Goal: Communication & Community: Answer question/provide support

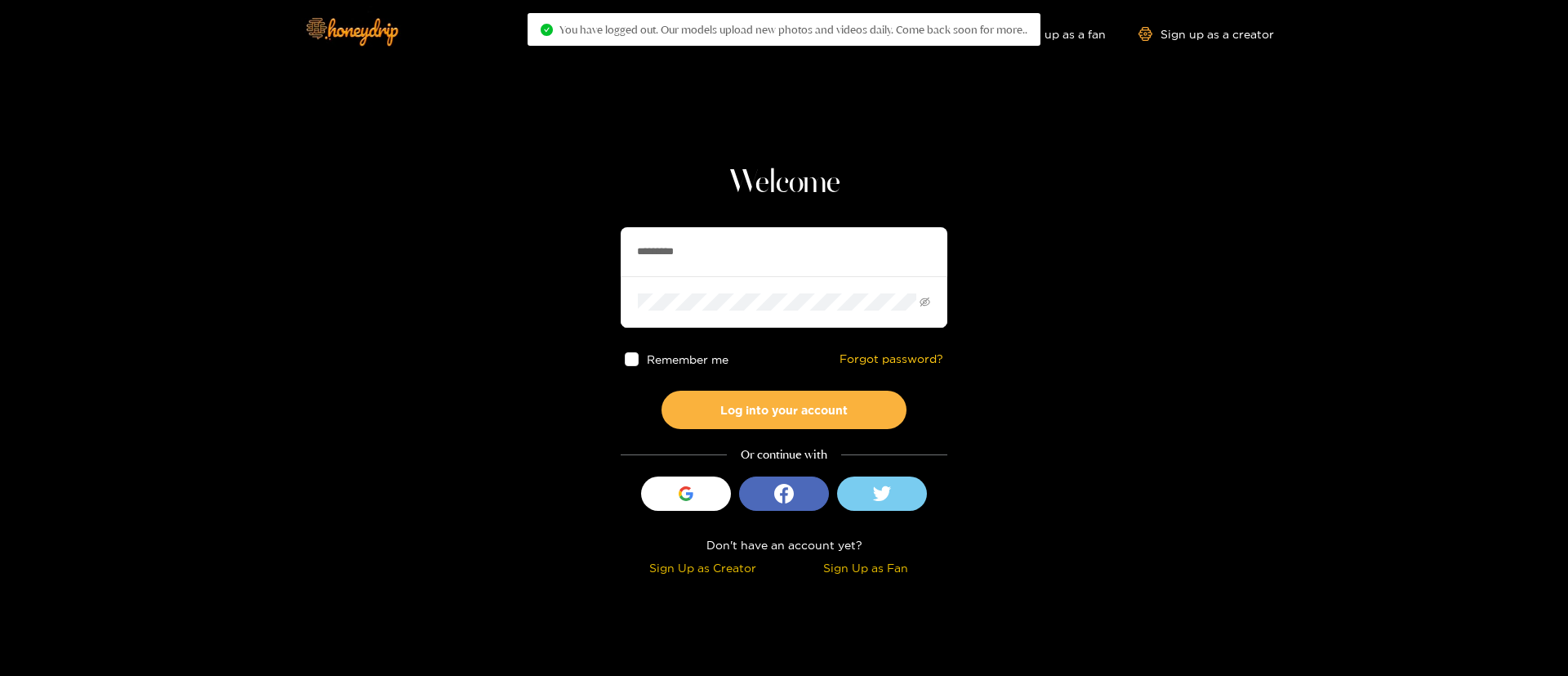
click at [793, 237] on input "*********" at bounding box center [784, 252] width 326 height 49
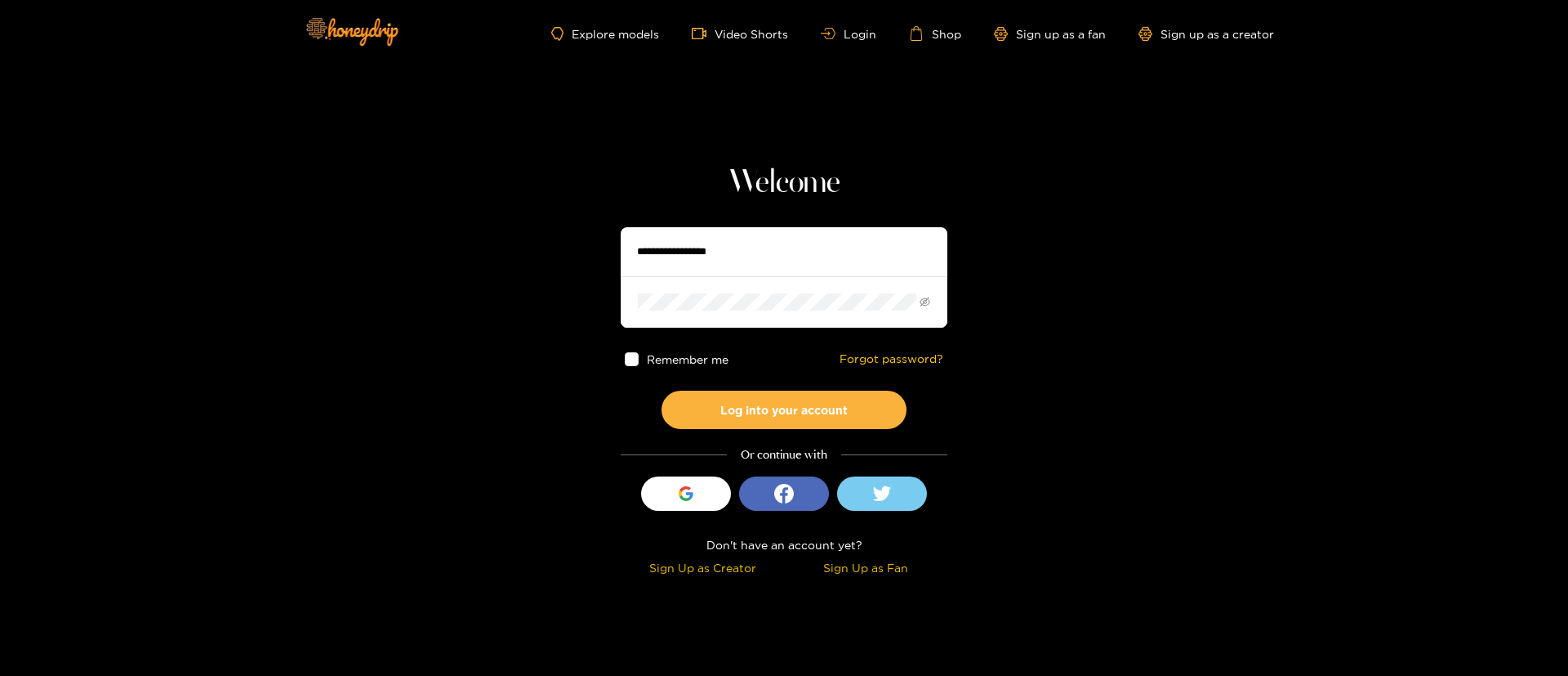
click at [792, 245] on input "text" at bounding box center [784, 252] width 326 height 49
click at [791, 249] on input "text" at bounding box center [784, 252] width 326 height 49
type input "**********"
click at [780, 419] on button "Log into your account" at bounding box center [784, 409] width 245 height 38
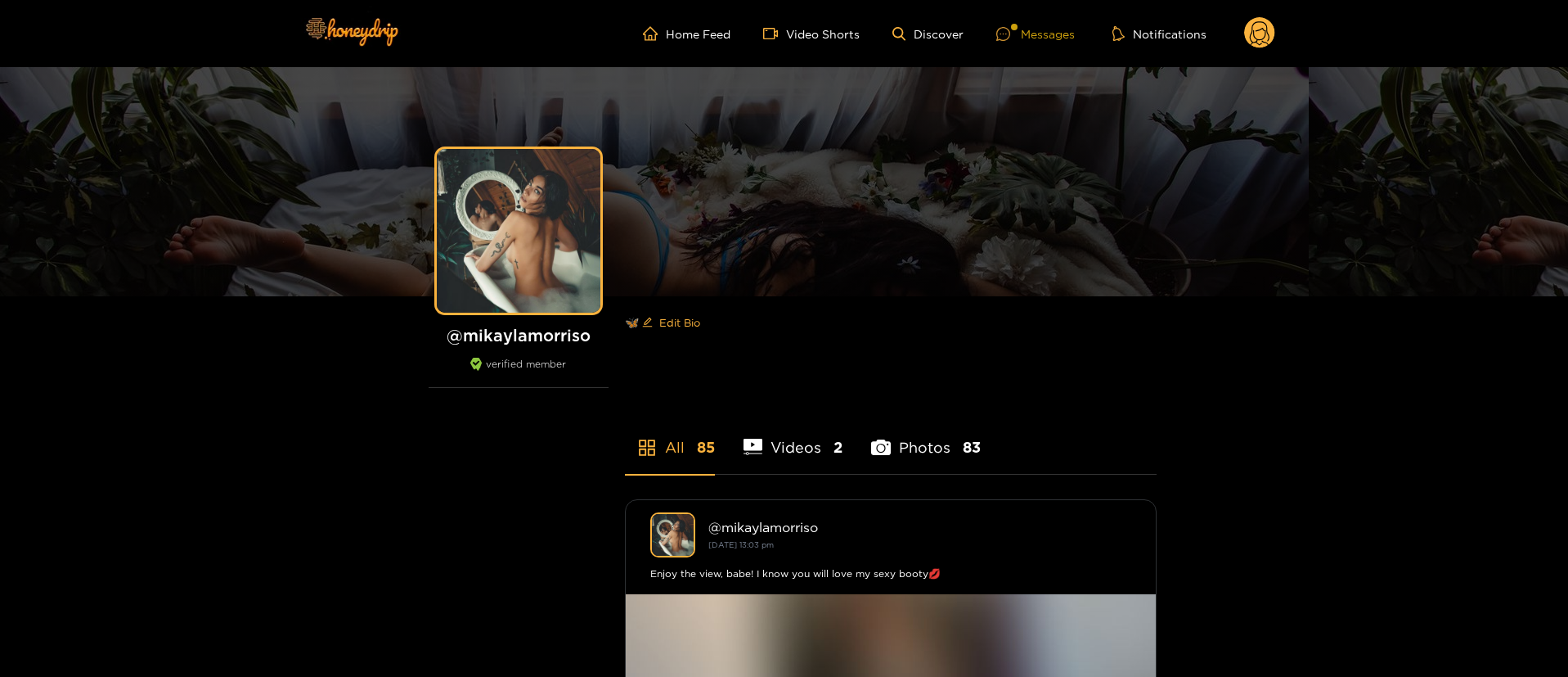
click at [1032, 37] on div "Messages" at bounding box center [1036, 34] width 79 height 19
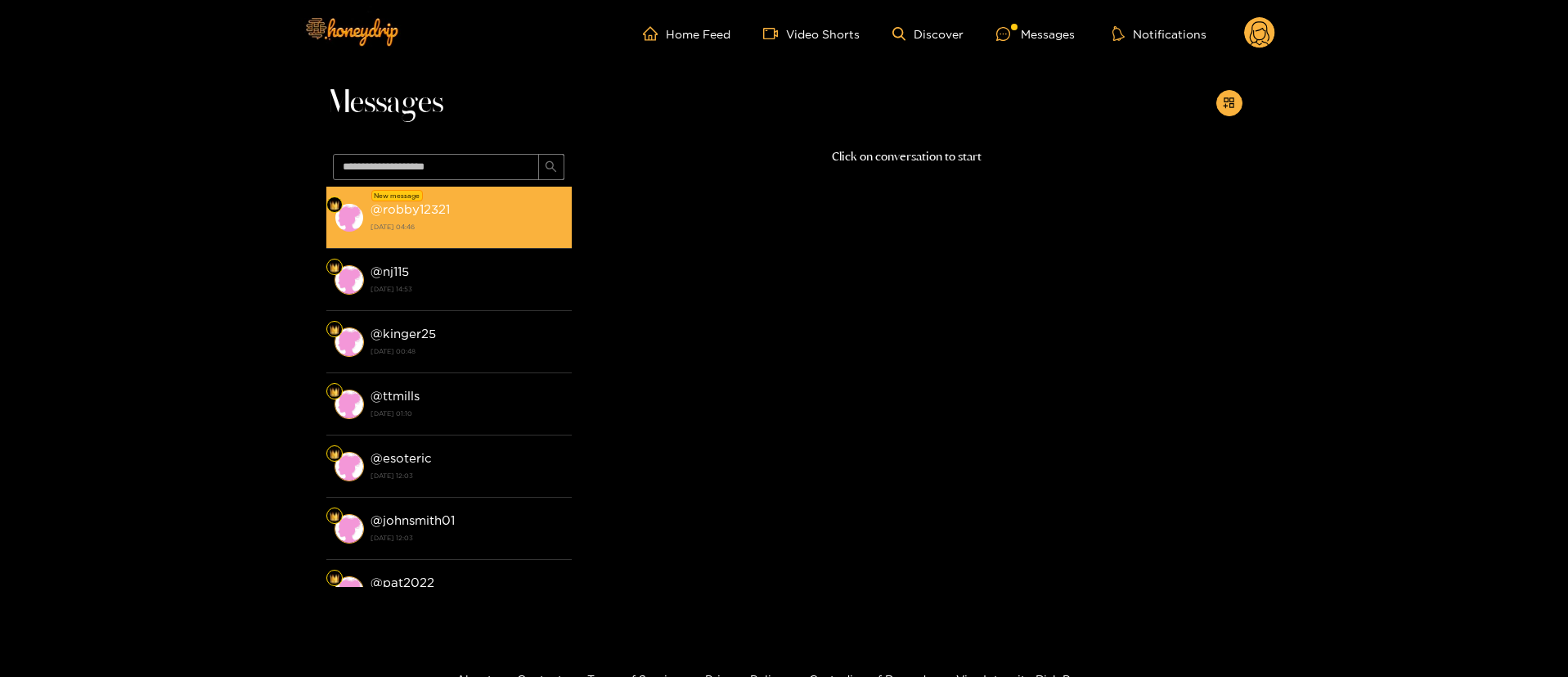
click at [459, 234] on div "@ robby12321 [DATE] 04:46" at bounding box center [467, 217] width 193 height 37
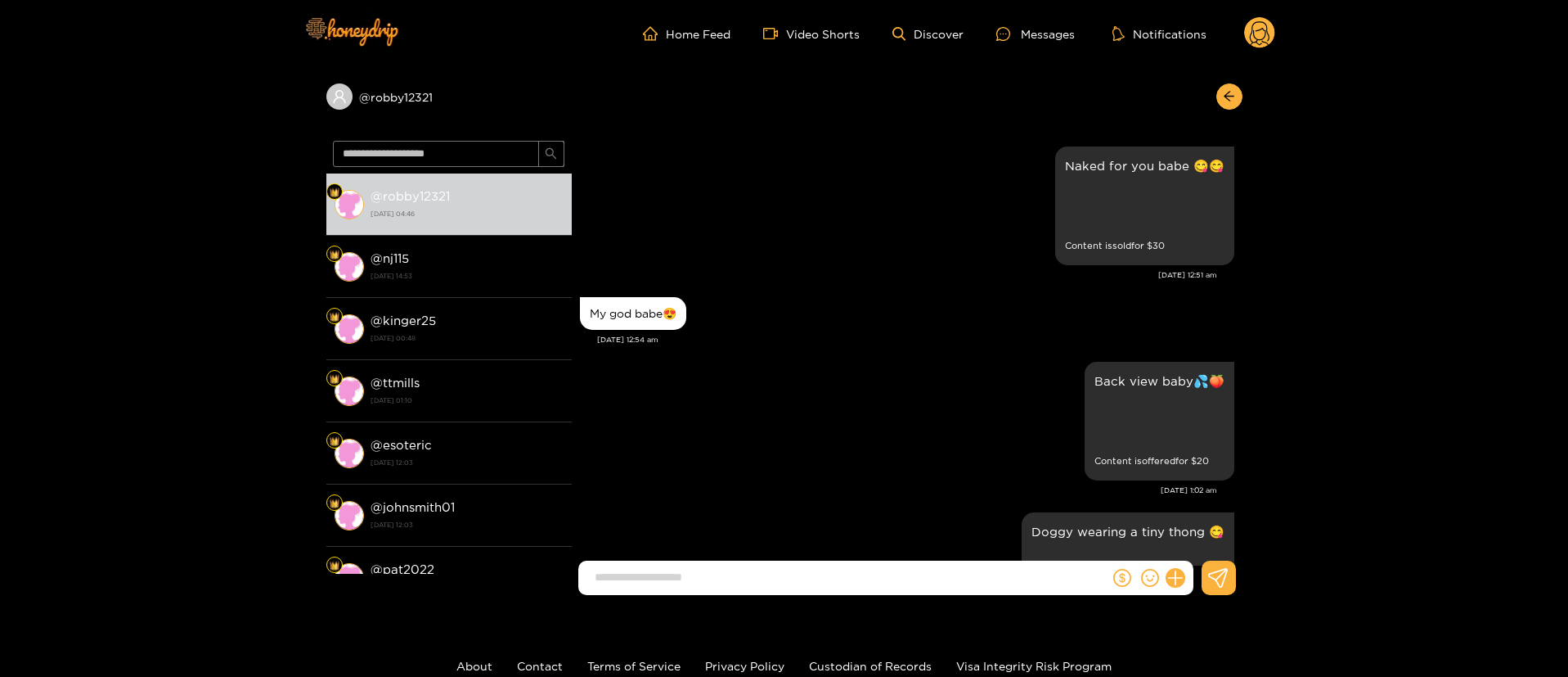
scroll to position [2081, 0]
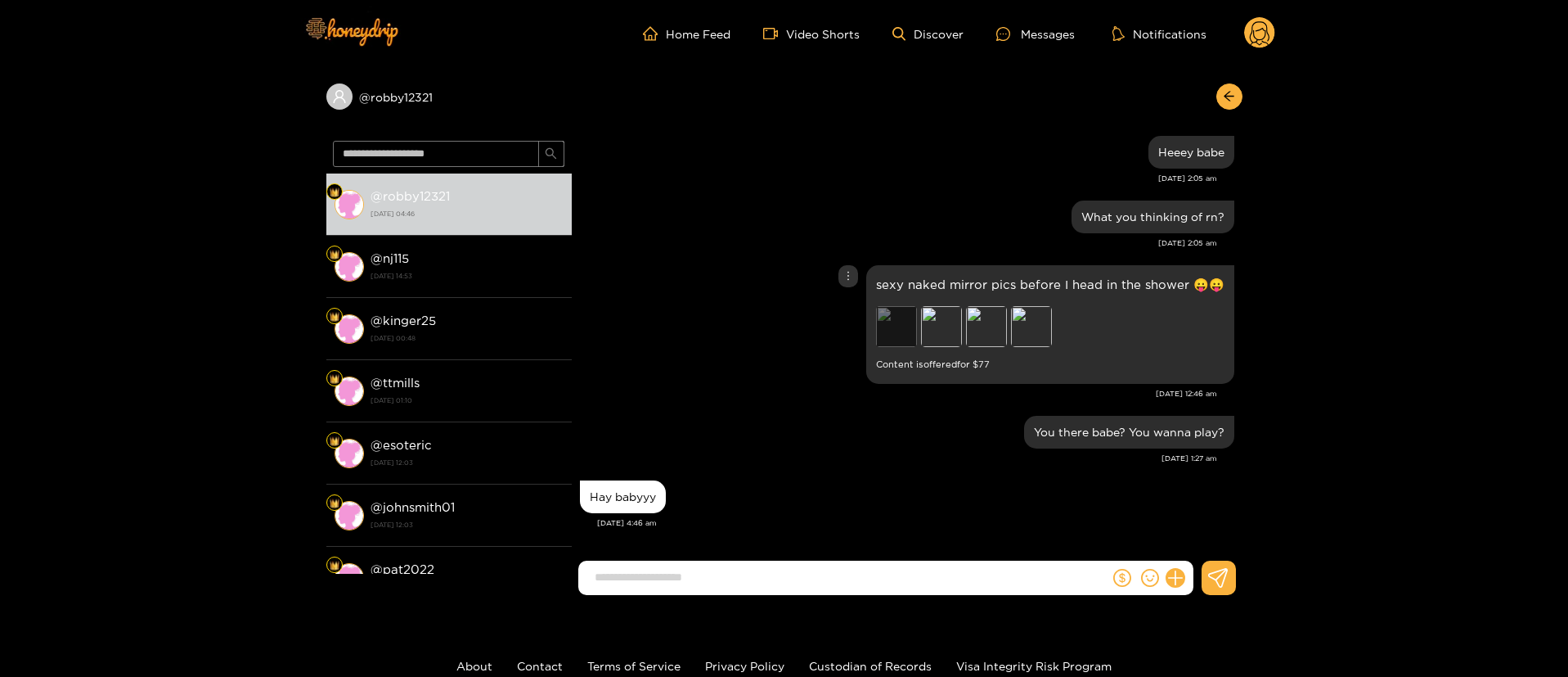
click at [881, 323] on div "Preview" at bounding box center [897, 326] width 41 height 41
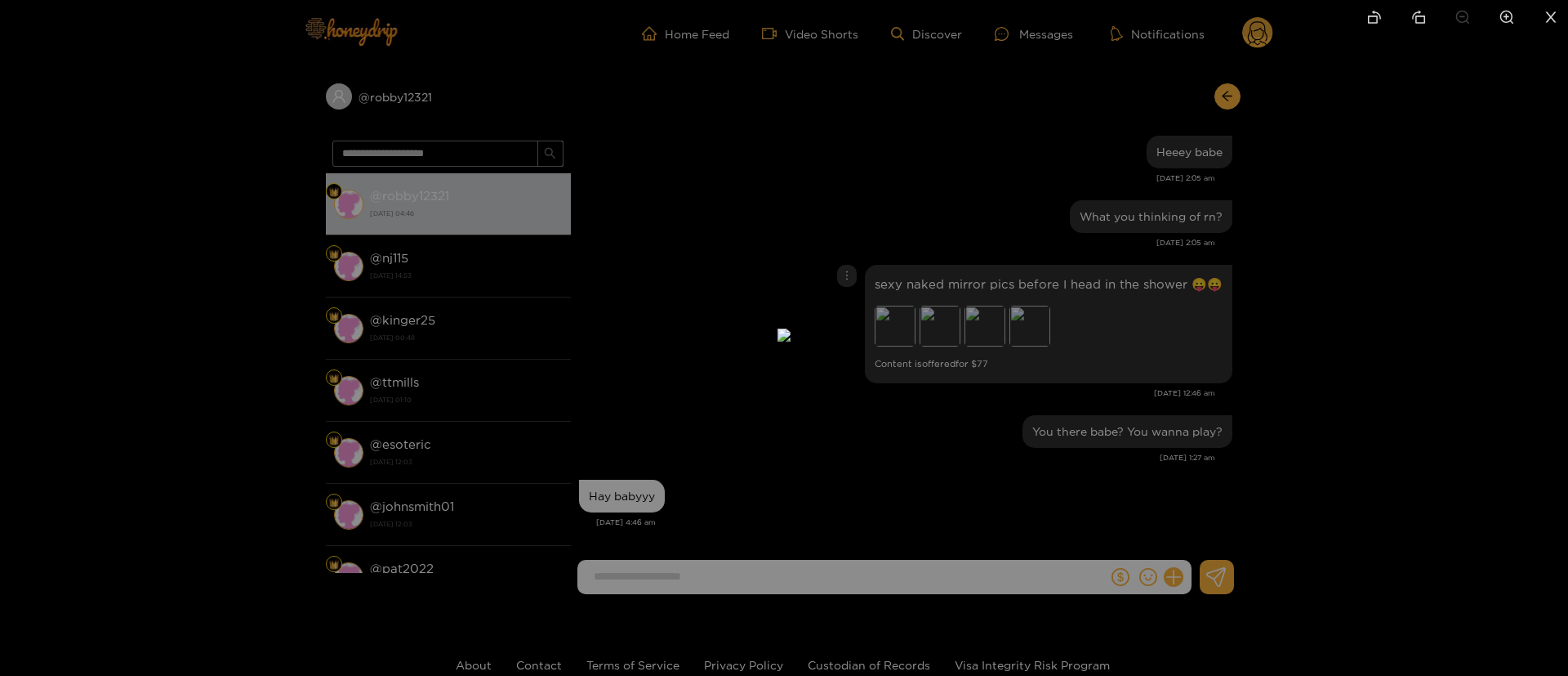
click at [1365, 311] on div at bounding box center [784, 338] width 1568 height 676
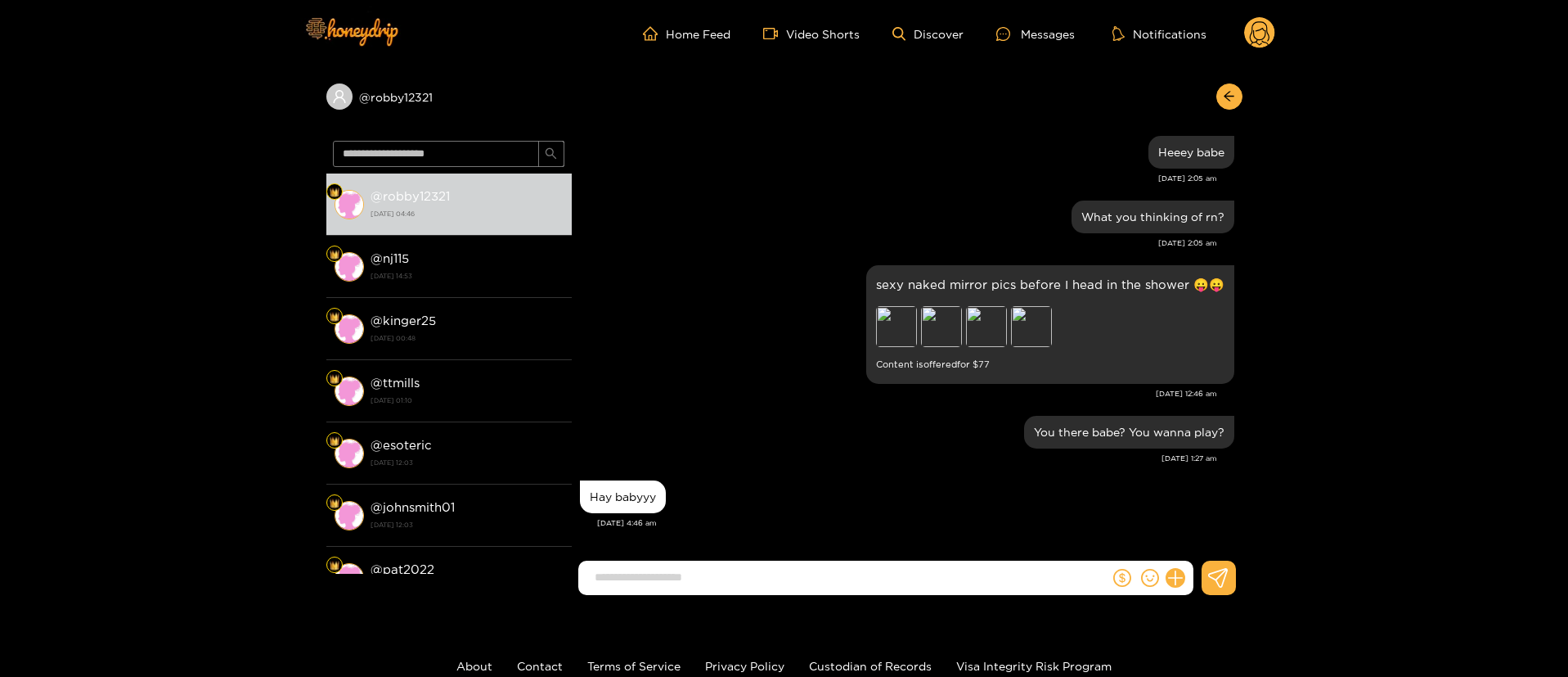
click at [857, 586] on input at bounding box center [848, 577] width 523 height 27
click at [857, 585] on input at bounding box center [848, 577] width 523 height 27
type input "**********"
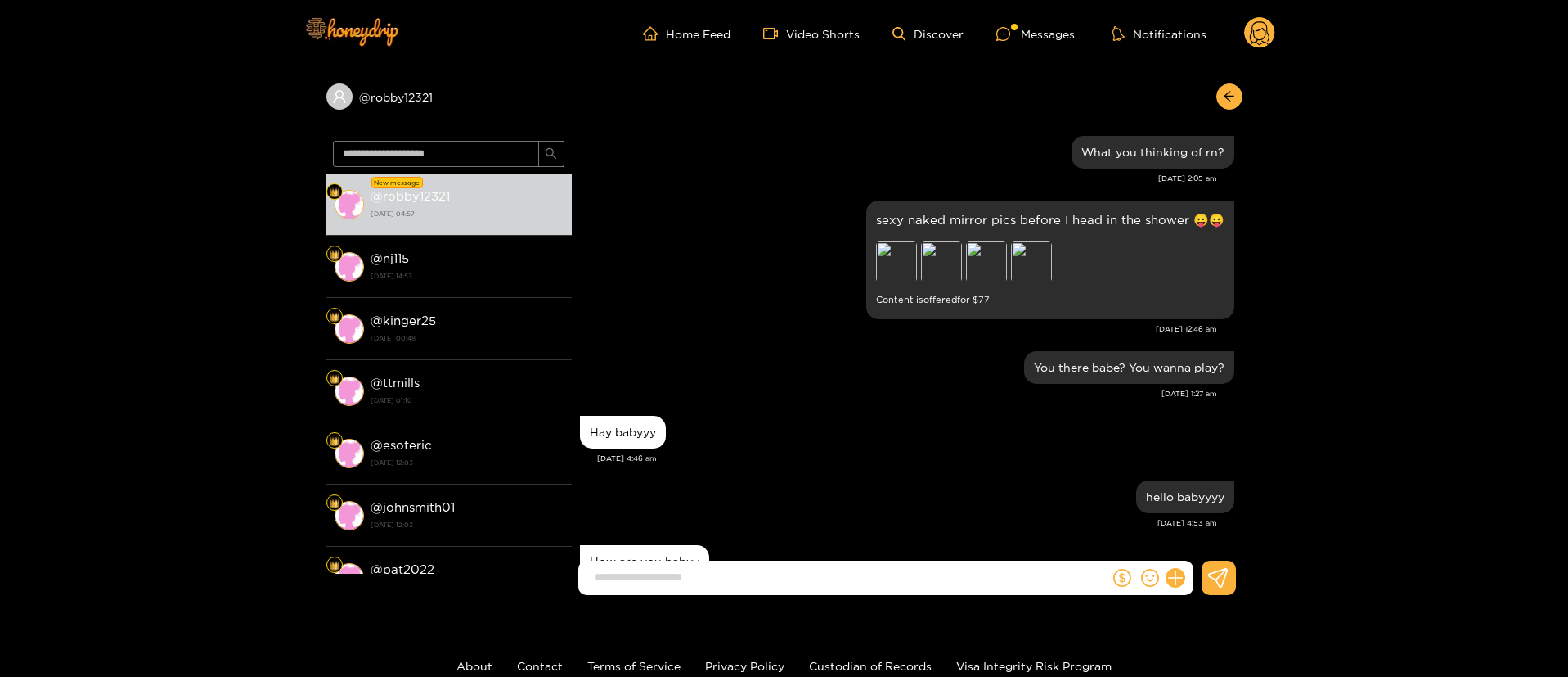
scroll to position [2210, 0]
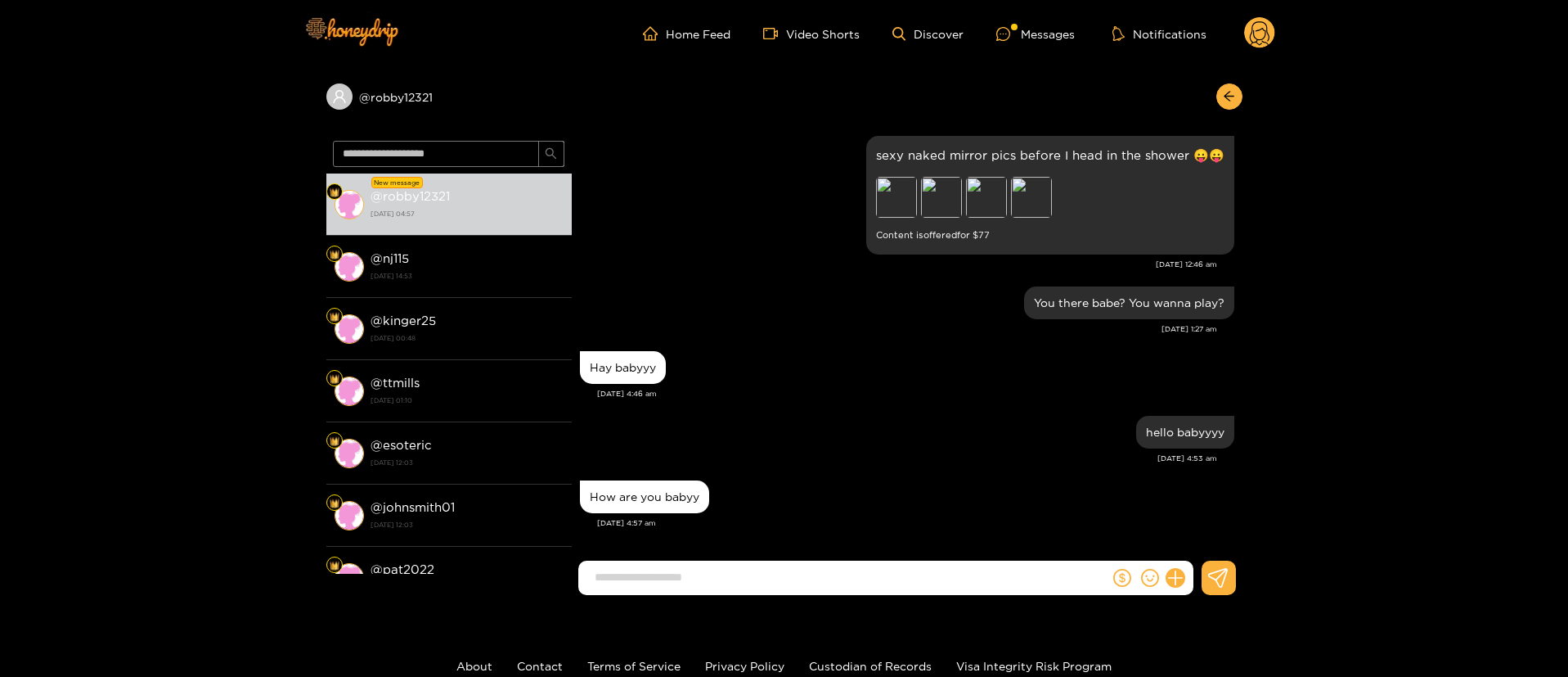
drag, startPoint x: 877, startPoint y: 456, endPoint x: 809, endPoint y: 409, distance: 82.7
click at [877, 455] on div "[DATE] 4:53 am" at bounding box center [899, 458] width 637 height 11
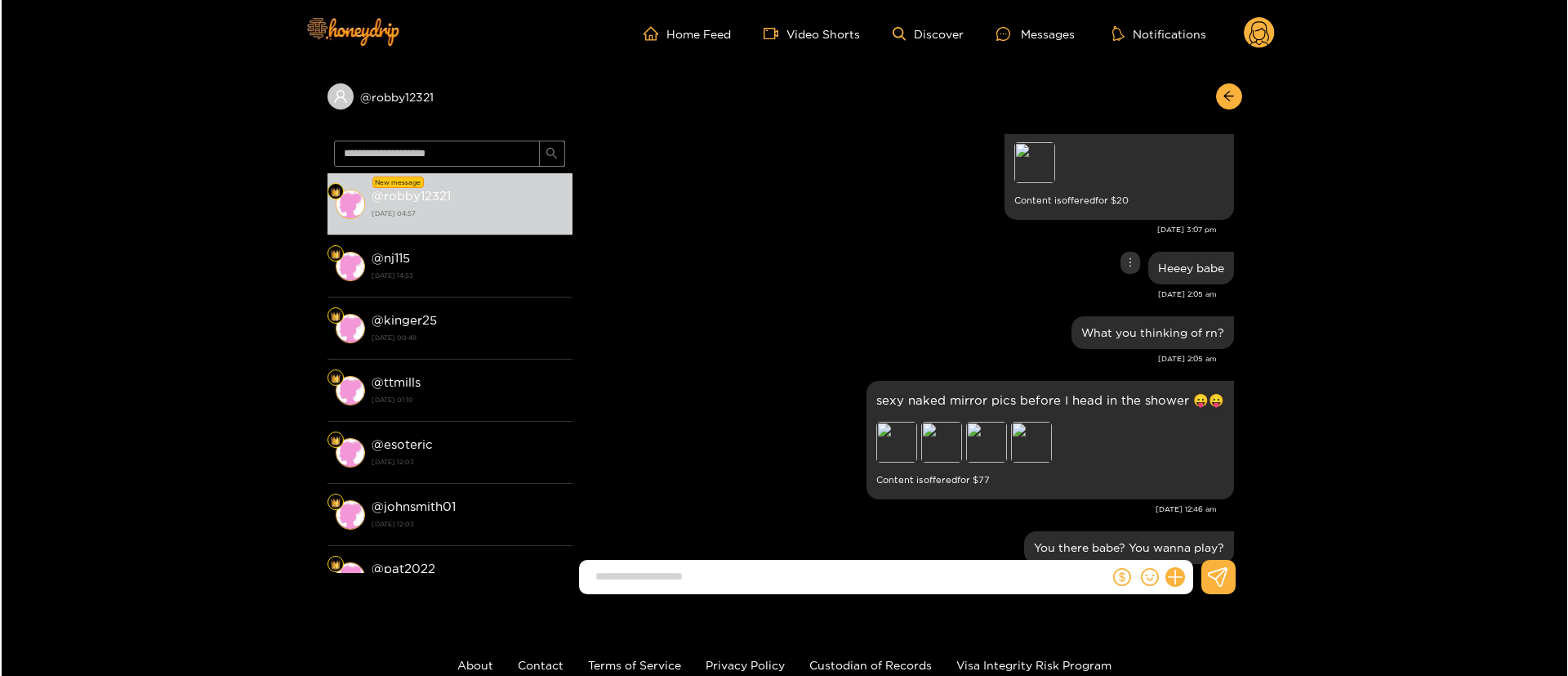
scroll to position [1840, 0]
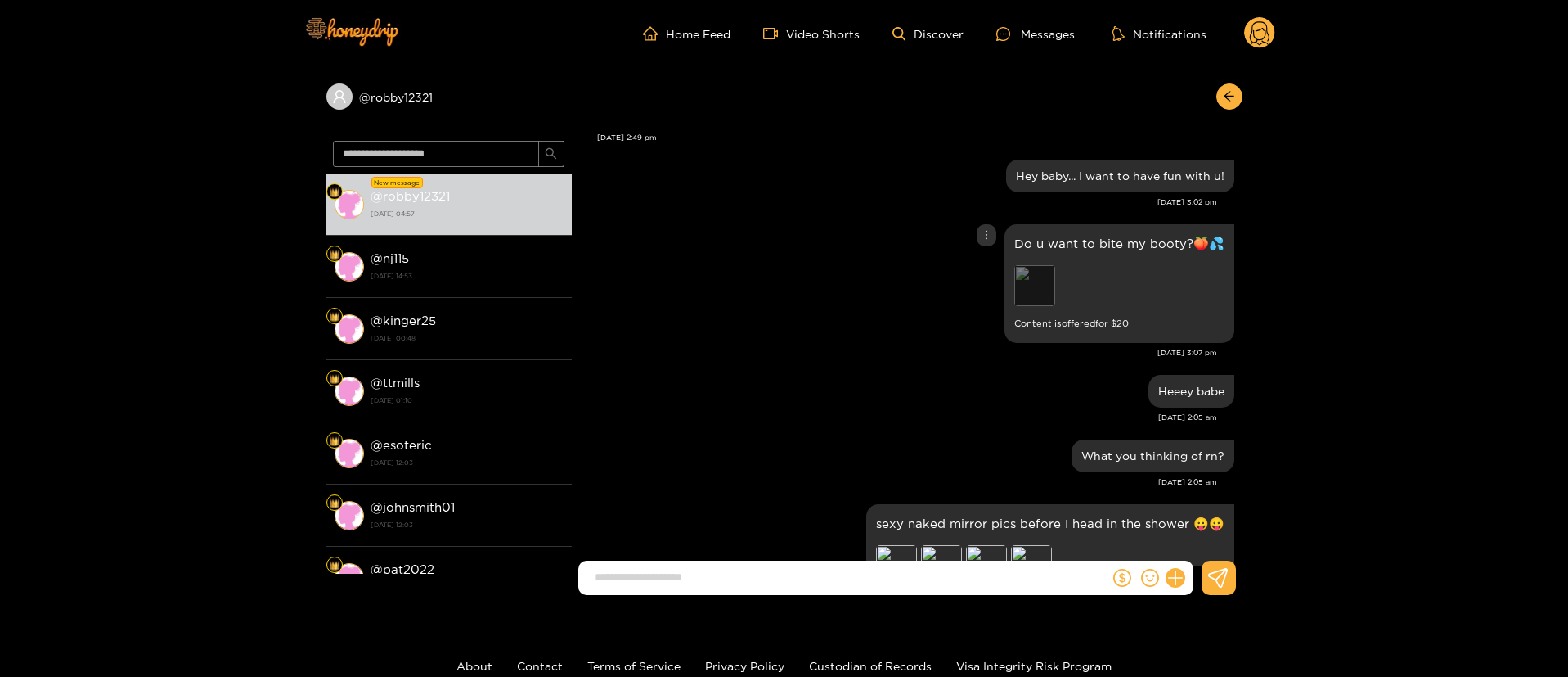
click at [1036, 300] on div "Preview" at bounding box center [1035, 286] width 41 height 41
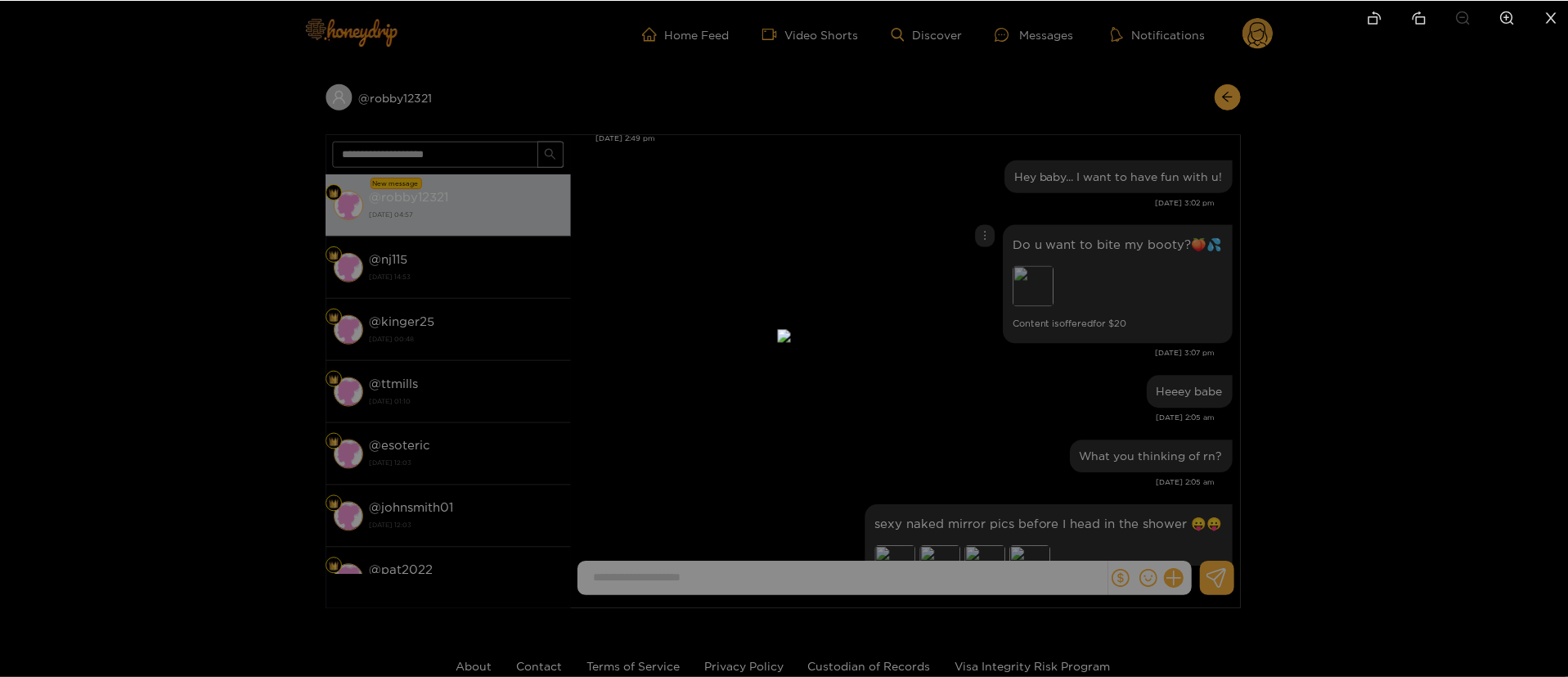
scroll to position [2210, 0]
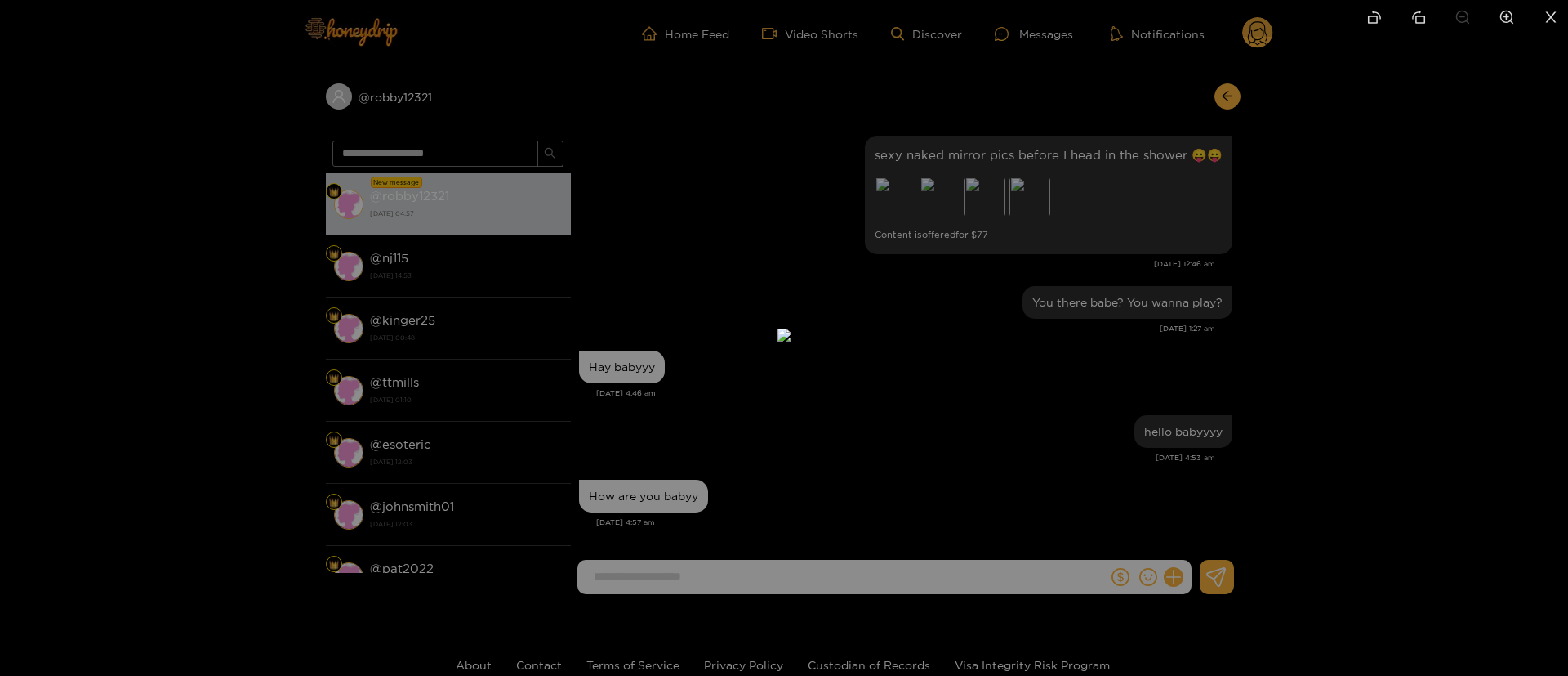
click at [1449, 252] on div at bounding box center [784, 338] width 1568 height 676
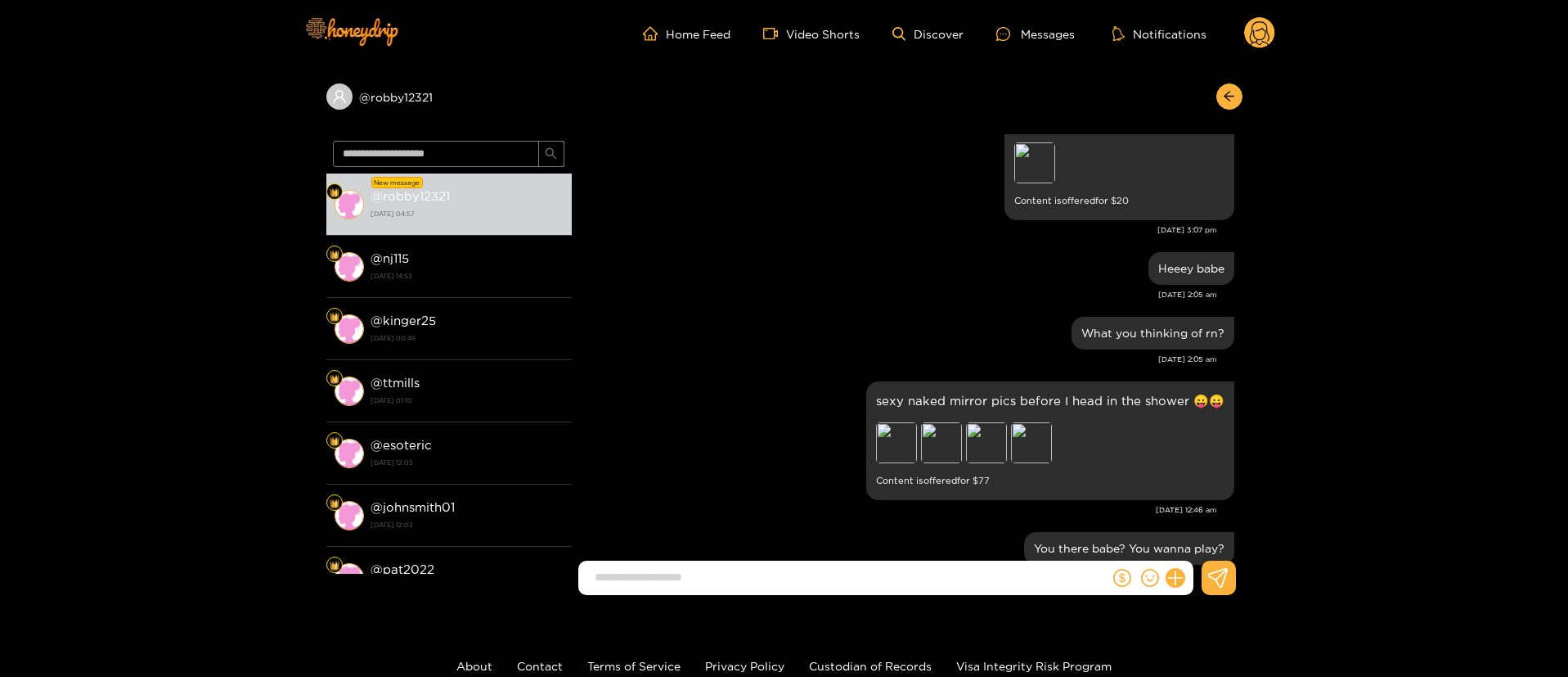
scroll to position [1842, 0]
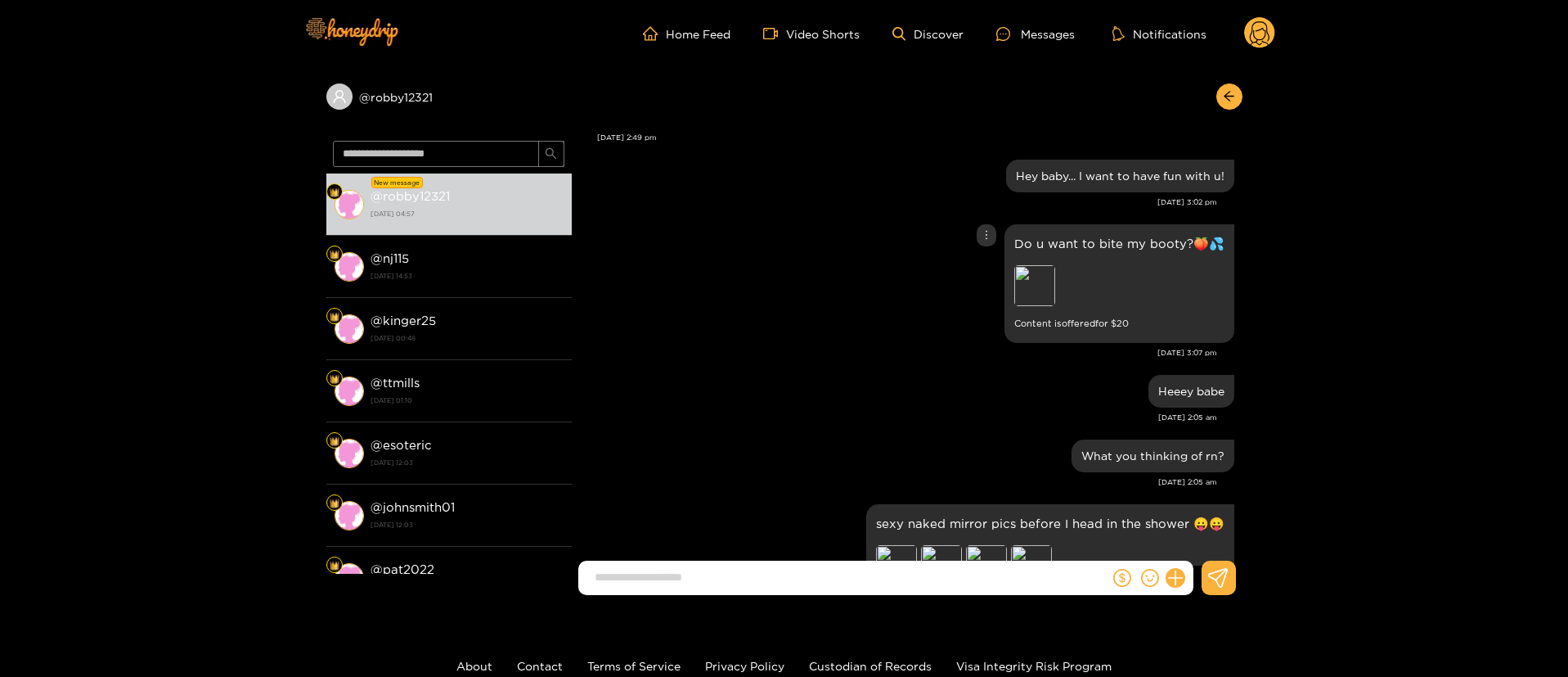
click at [1042, 289] on div "Preview" at bounding box center [1035, 286] width 41 height 41
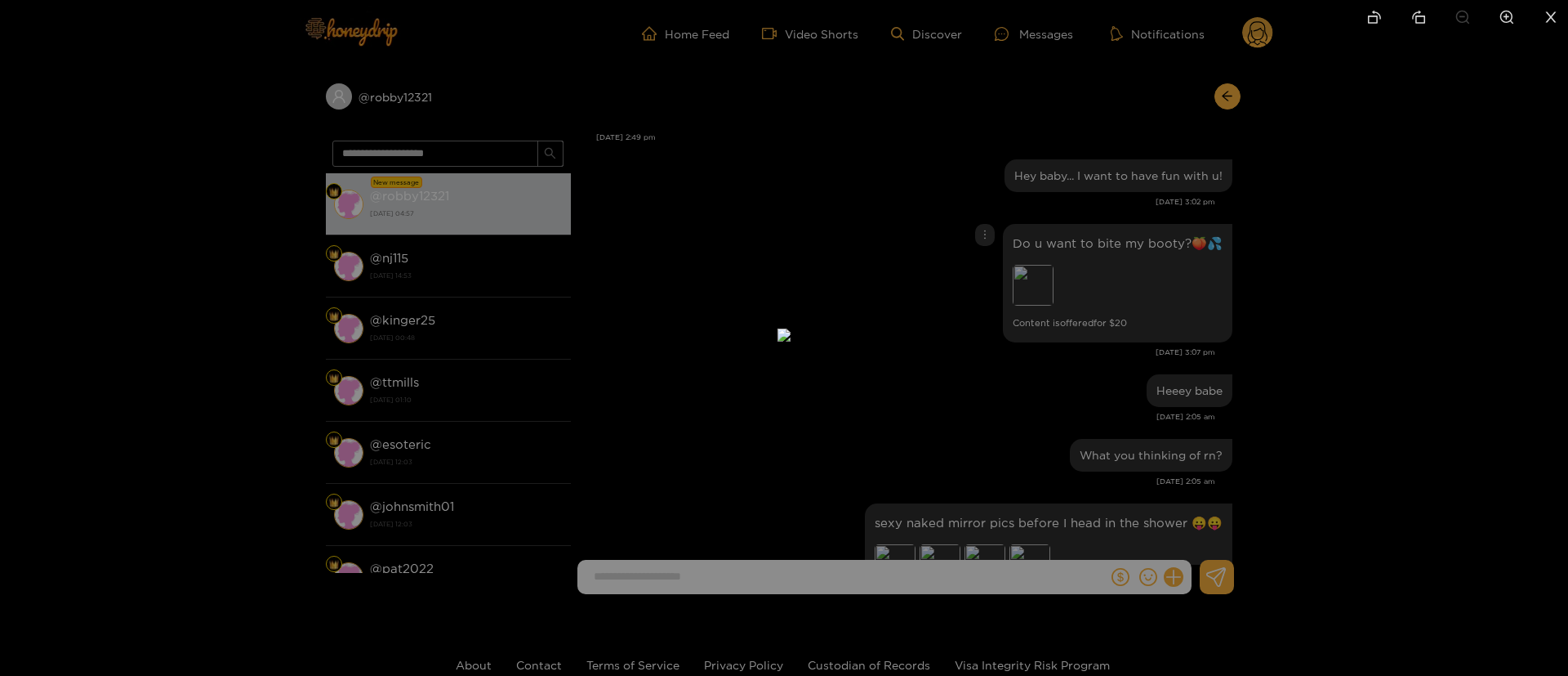
click at [1366, 597] on div at bounding box center [784, 338] width 1568 height 676
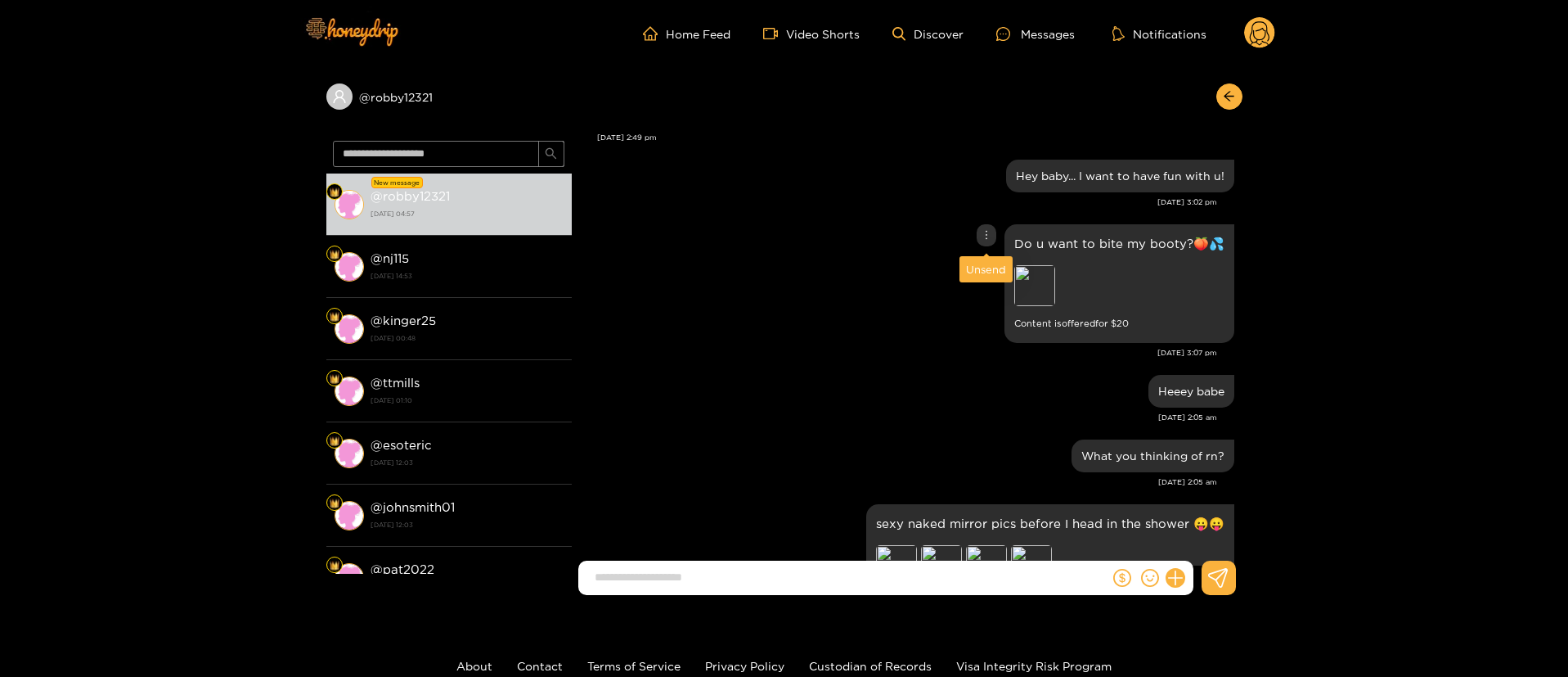
click at [991, 240] on div at bounding box center [986, 235] width 20 height 22
click at [986, 272] on div "Unsend" at bounding box center [986, 270] width 40 height 16
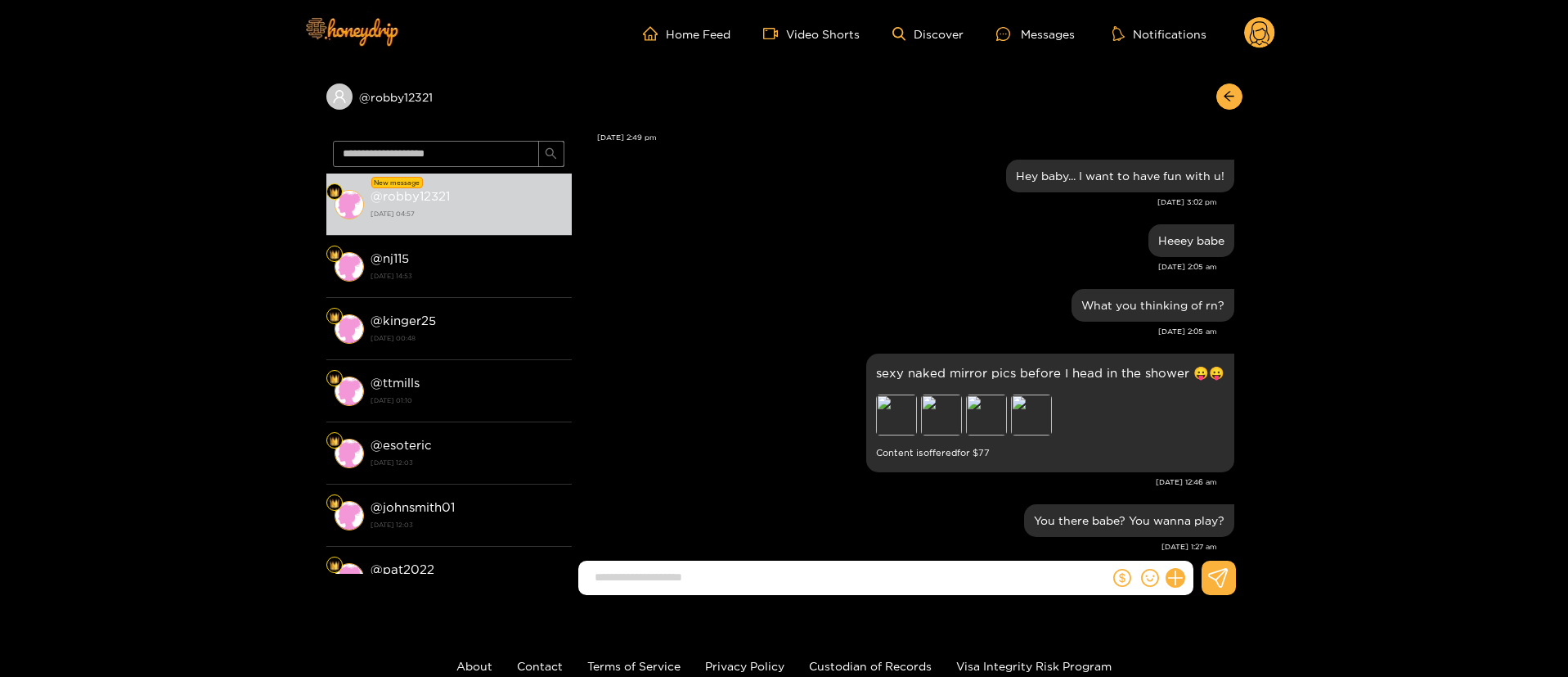
scroll to position [2061, 0]
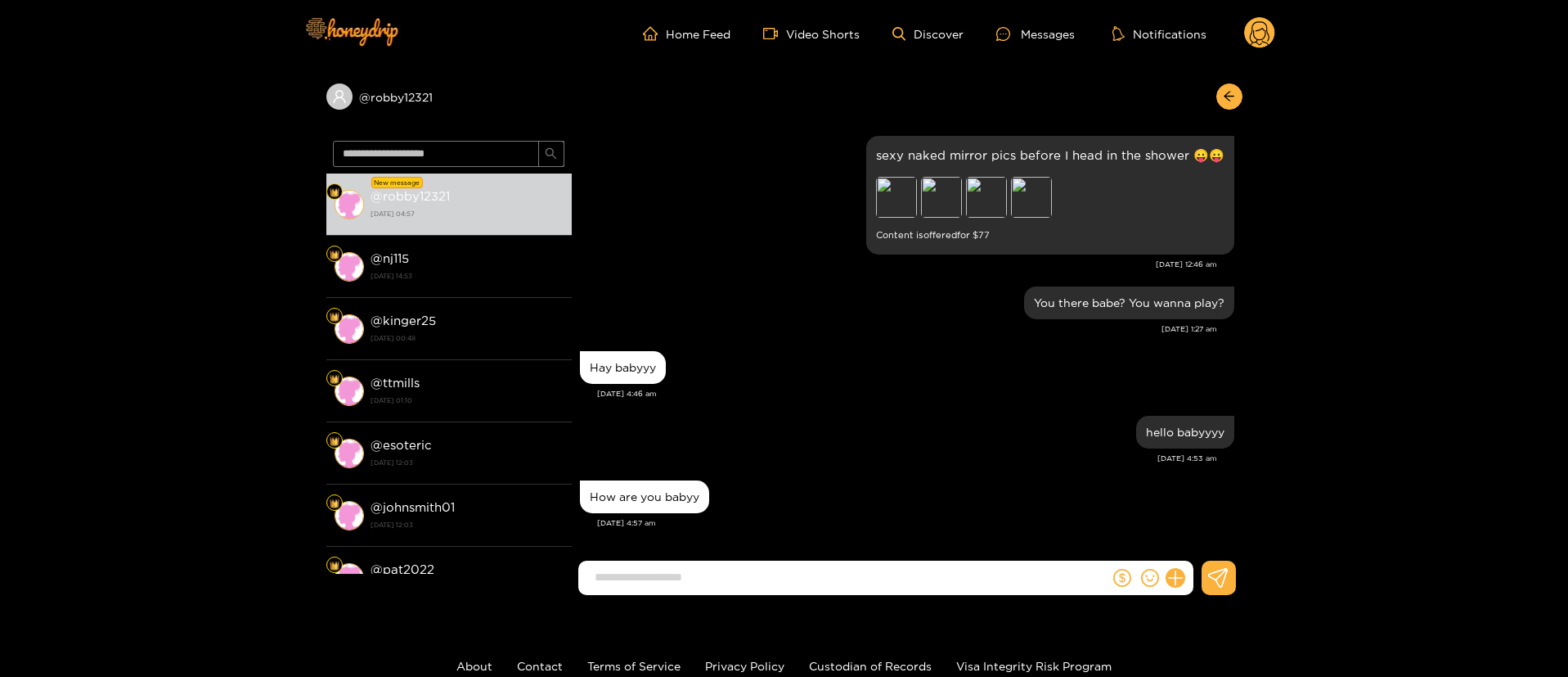
click at [1001, 586] on input at bounding box center [848, 577] width 523 height 27
type input "**********"
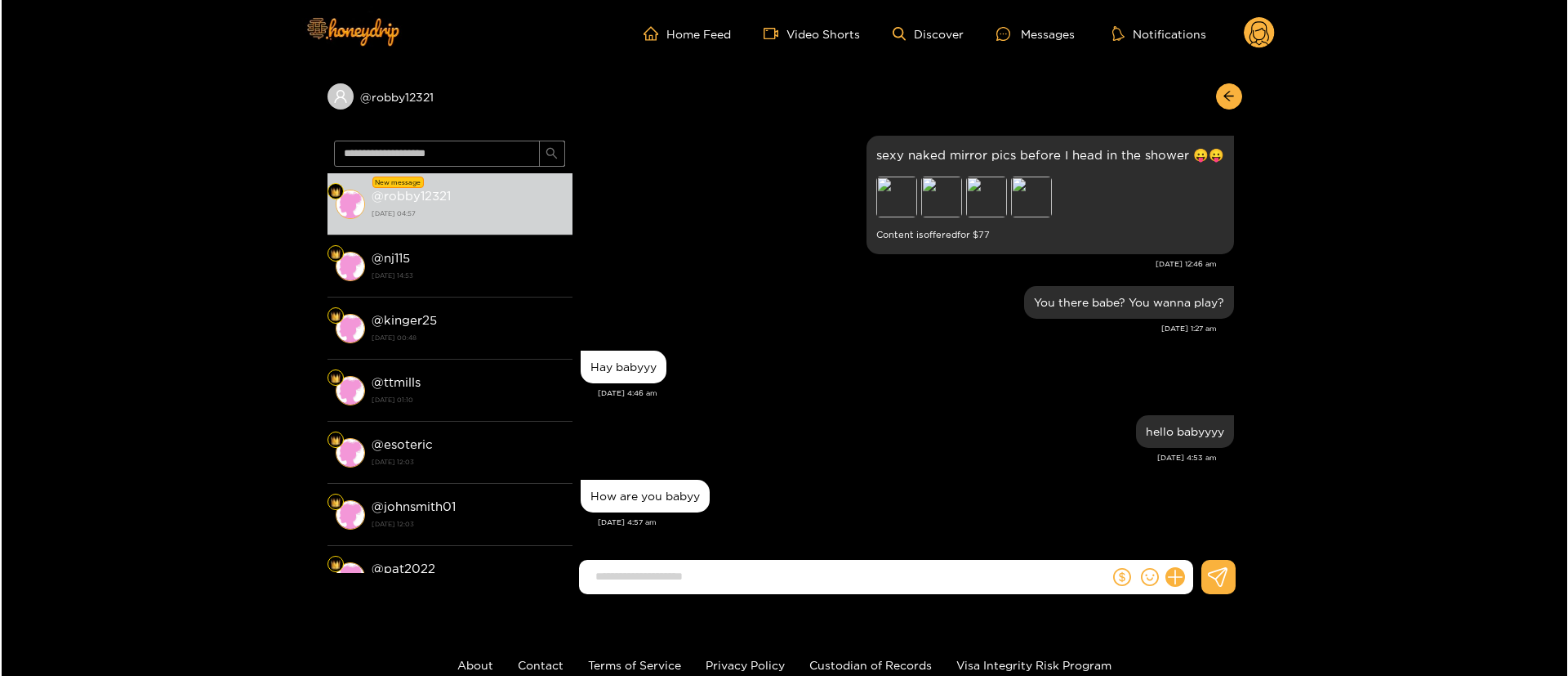
scroll to position [2121, 0]
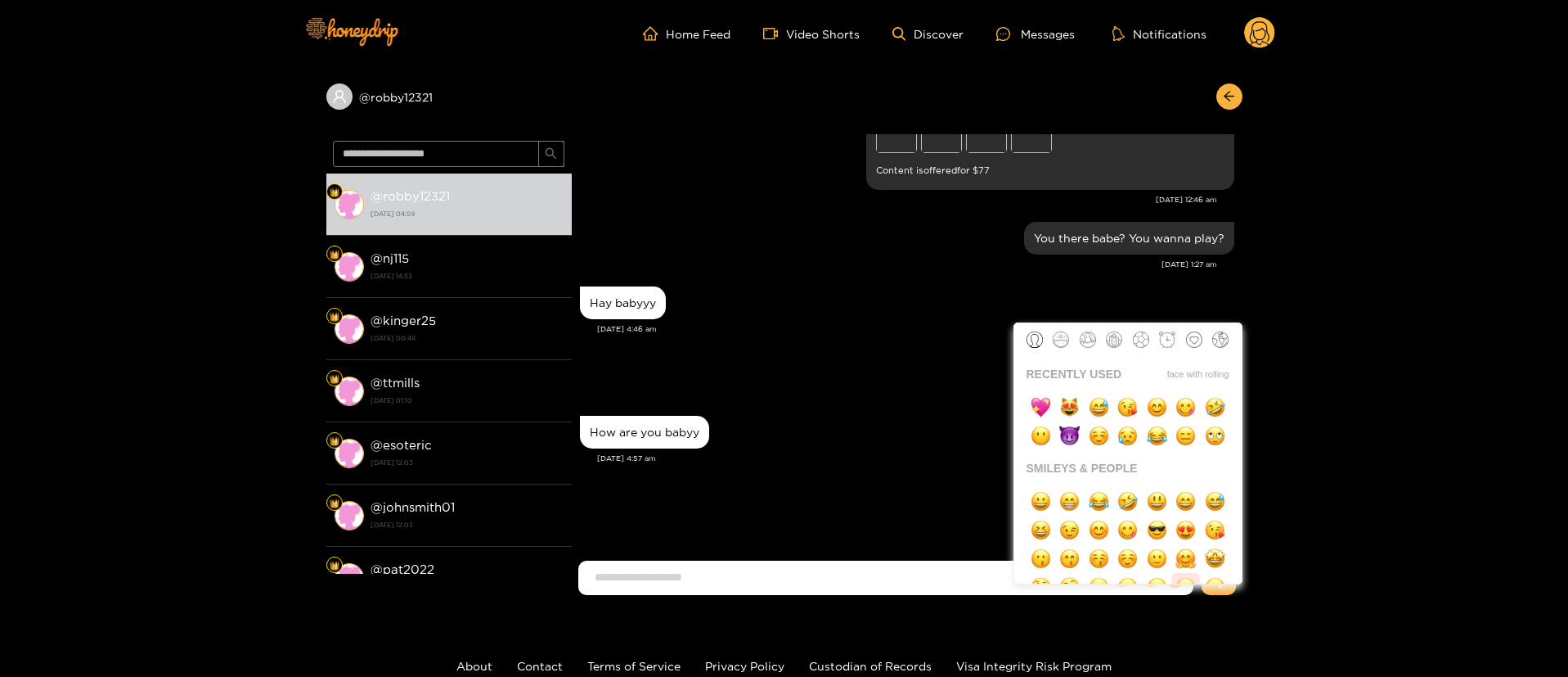
click at [1176, 582] on img "button" at bounding box center [1185, 587] width 20 height 20
type input "**"
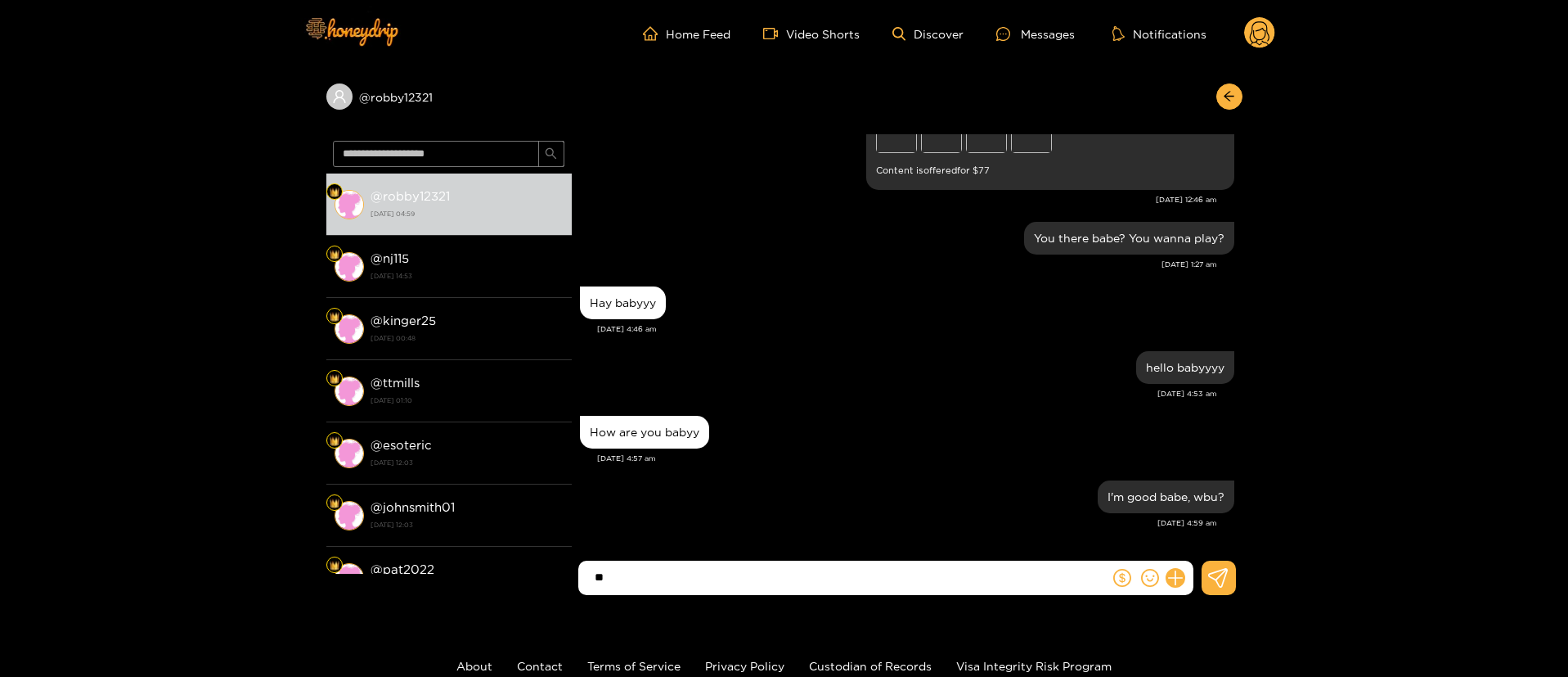
click at [948, 588] on input "**" at bounding box center [848, 577] width 523 height 27
click at [1166, 576] on button at bounding box center [1176, 578] width 28 height 28
click at [1182, 535] on button at bounding box center [1206, 538] width 57 height 37
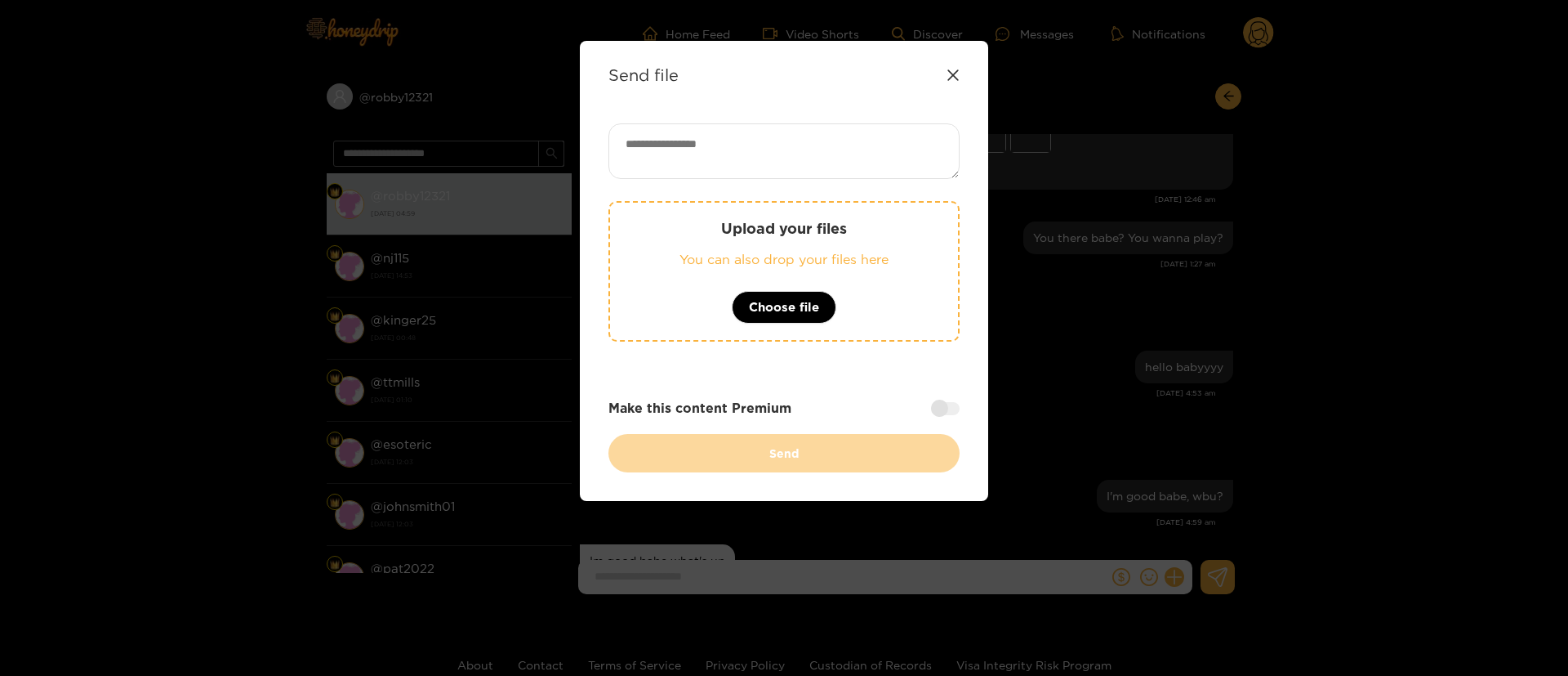
scroll to position [2186, 0]
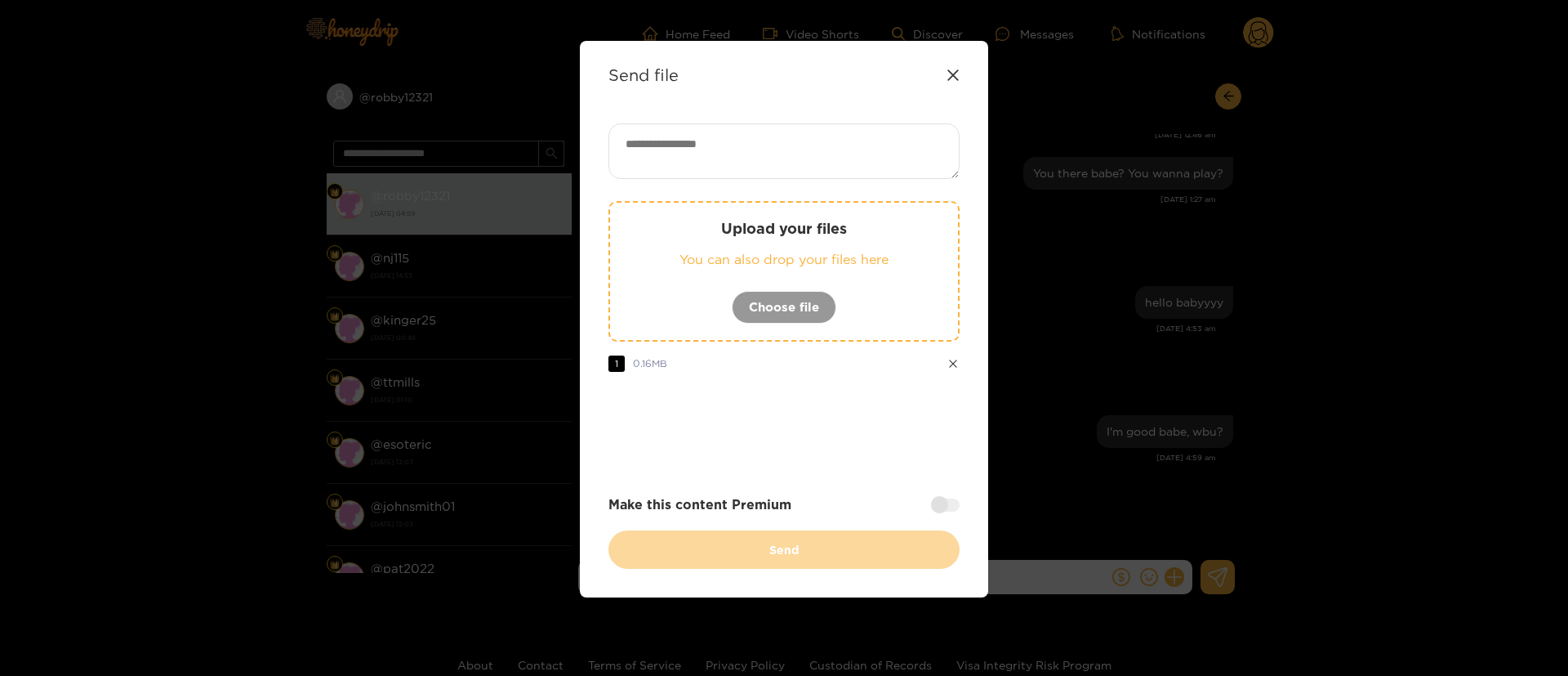
click at [708, 141] on textarea at bounding box center [784, 151] width 351 height 56
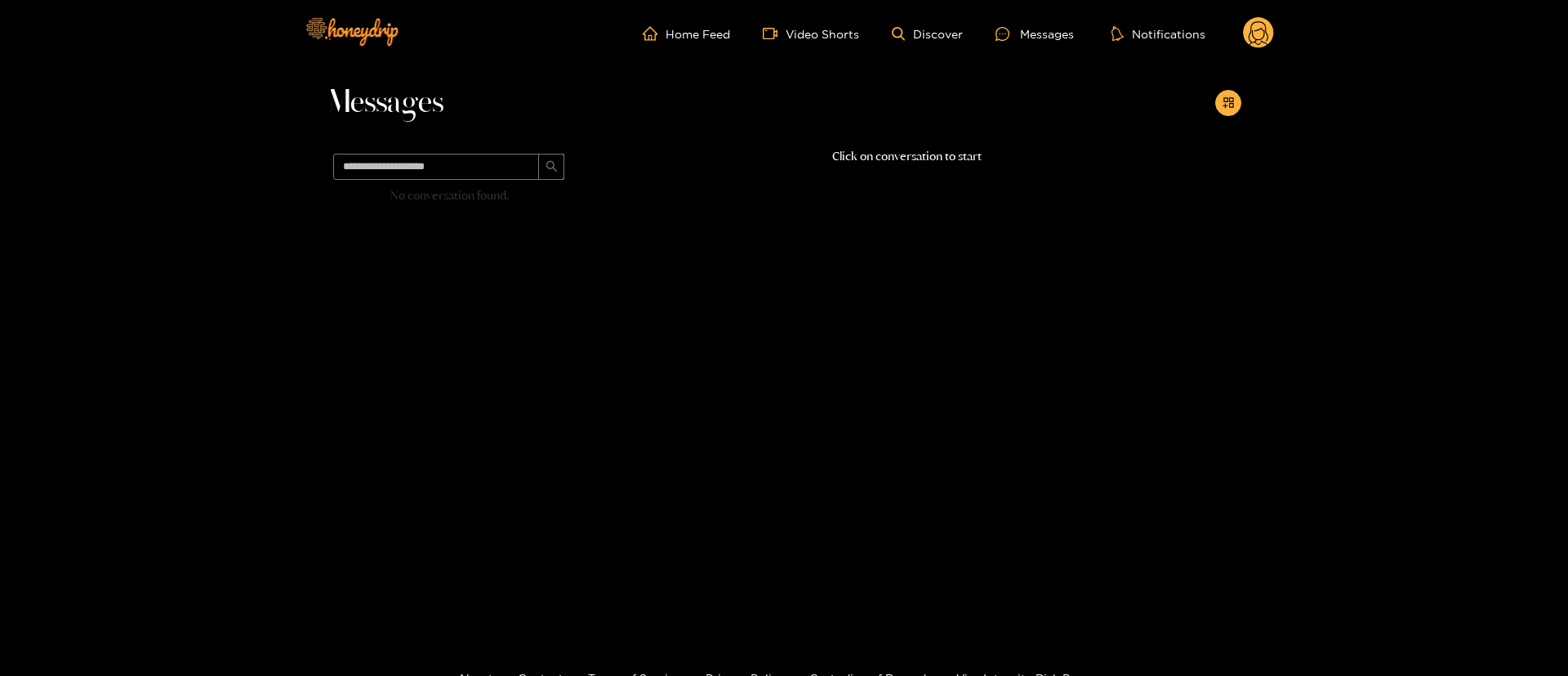
scroll to position [0, 0]
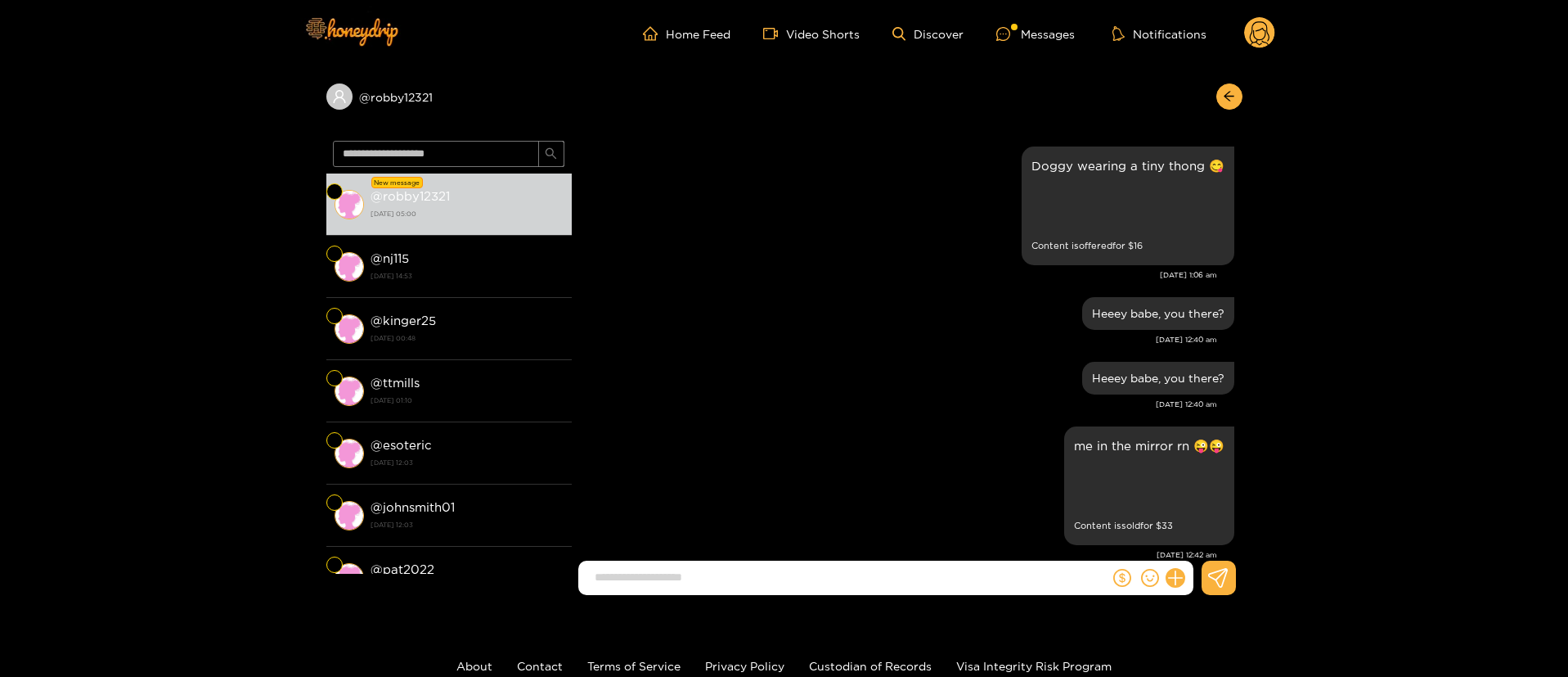
scroll to position [1824, 0]
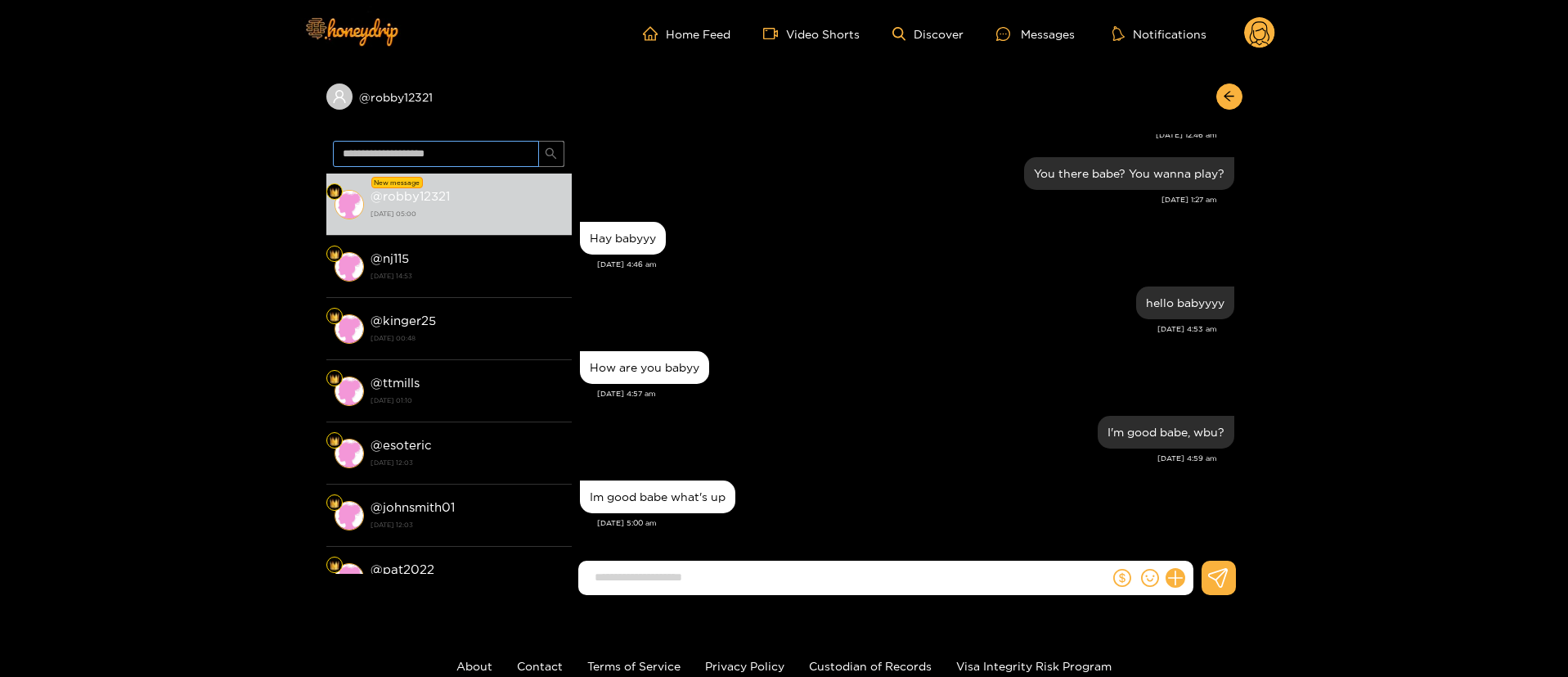
drag, startPoint x: 477, startPoint y: 189, endPoint x: 456, endPoint y: 166, distance: 31.1
click at [478, 187] on div "@ robby12321 18 August 2025 05:00" at bounding box center [467, 204] width 193 height 37
drag, startPoint x: 1178, startPoint y: 584, endPoint x: 1195, endPoint y: 561, distance: 28.6
click at [1178, 581] on icon at bounding box center [1175, 578] width 19 height 19
click at [1203, 548] on button at bounding box center [1206, 538] width 57 height 37
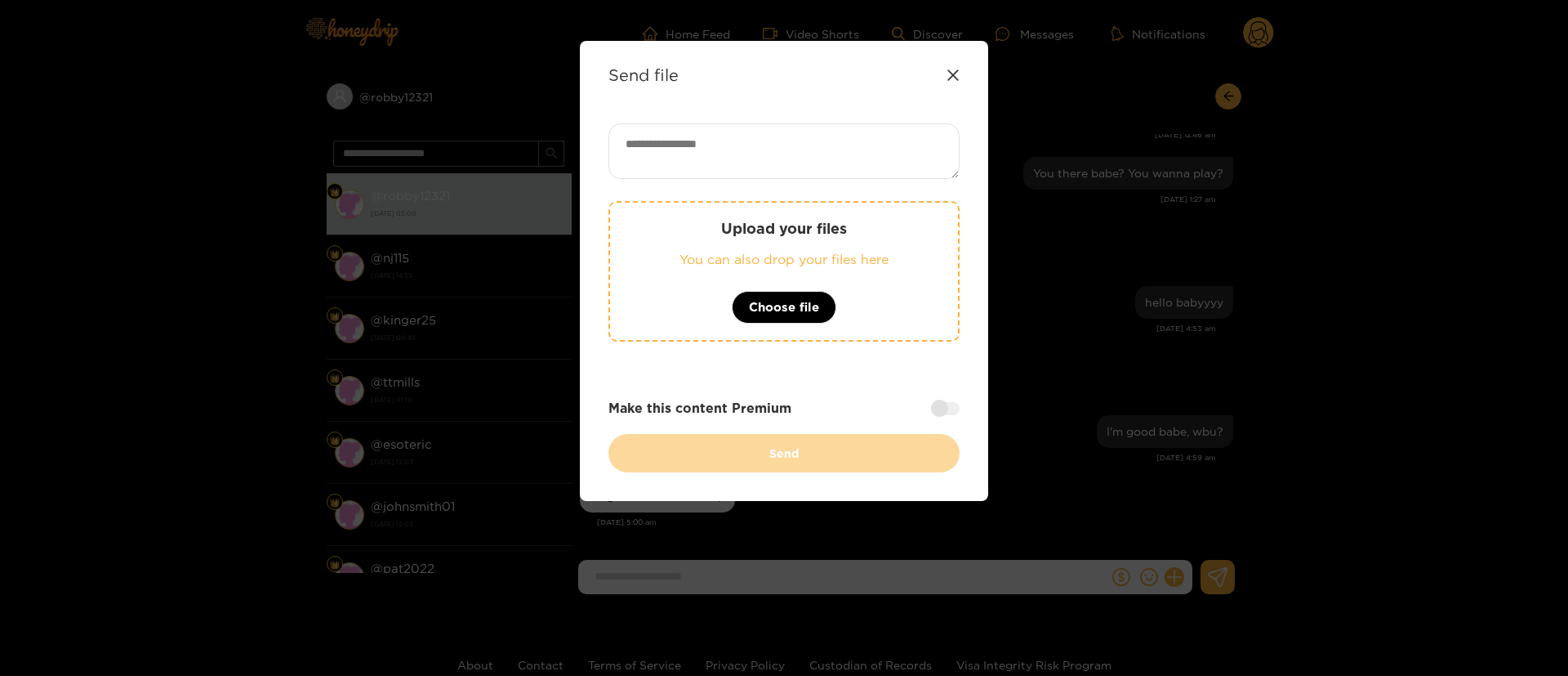
click at [761, 128] on textarea at bounding box center [784, 151] width 351 height 56
paste textarea "**********"
paste textarea "**"
paste textarea "*****"
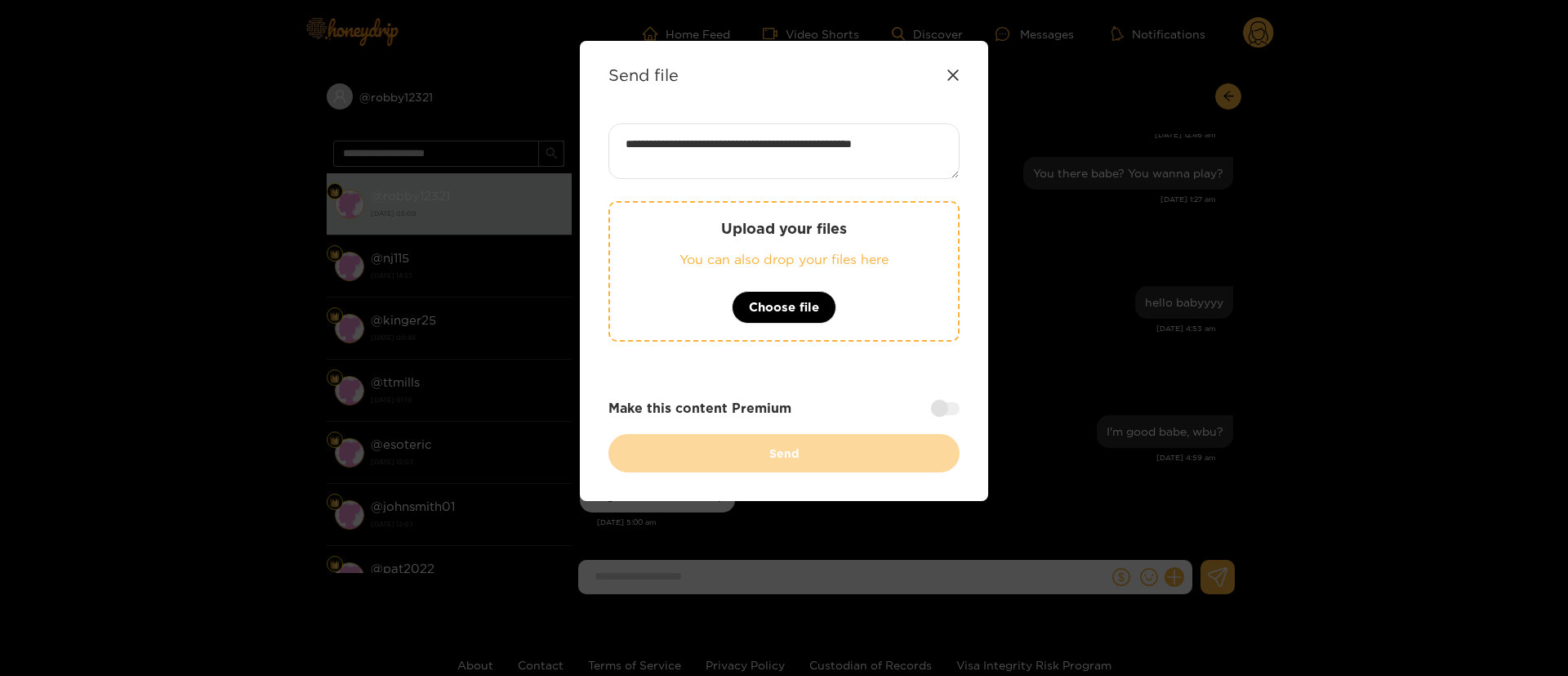
type textarea "**********"
click at [933, 409] on div at bounding box center [945, 408] width 29 height 13
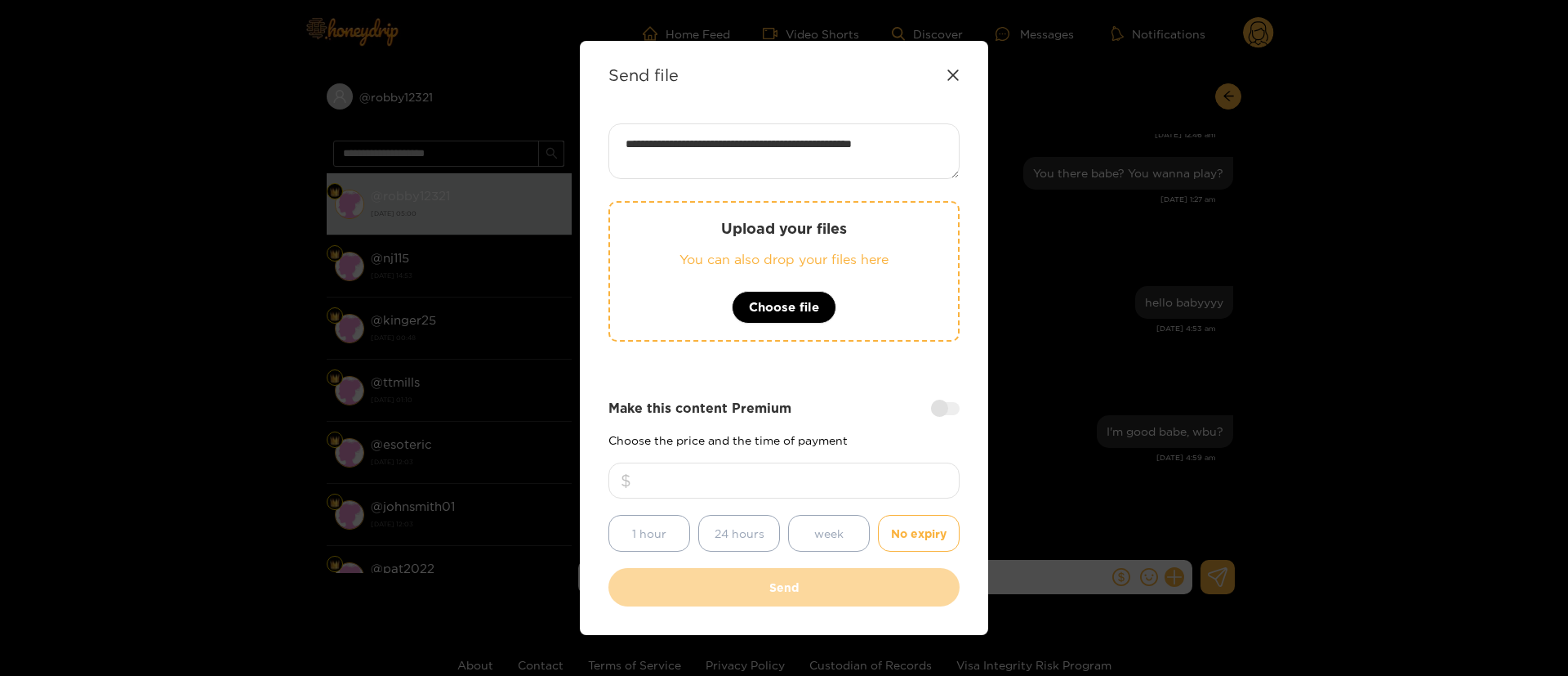
click at [911, 480] on input "number" at bounding box center [784, 480] width 351 height 36
type input "**"
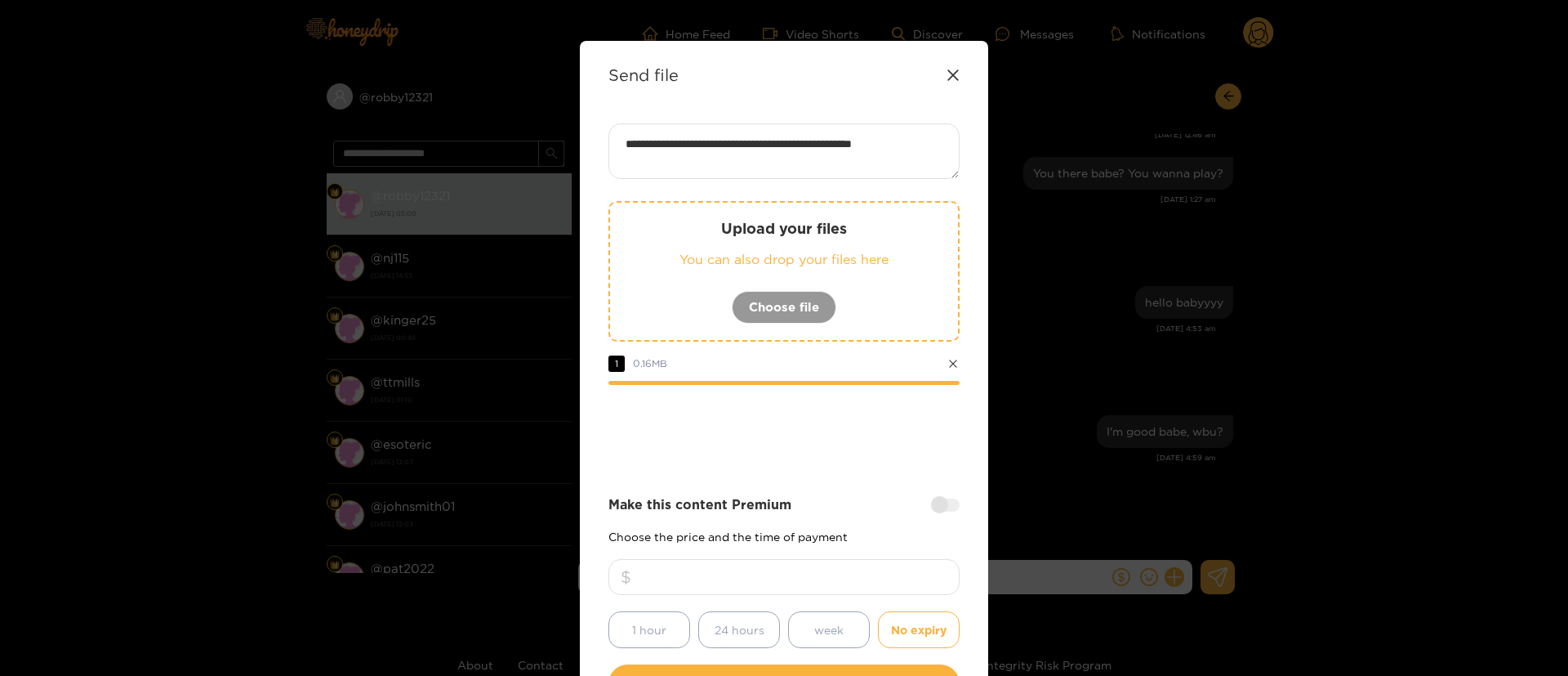
click at [824, 460] on div at bounding box center [784, 430] width 351 height 65
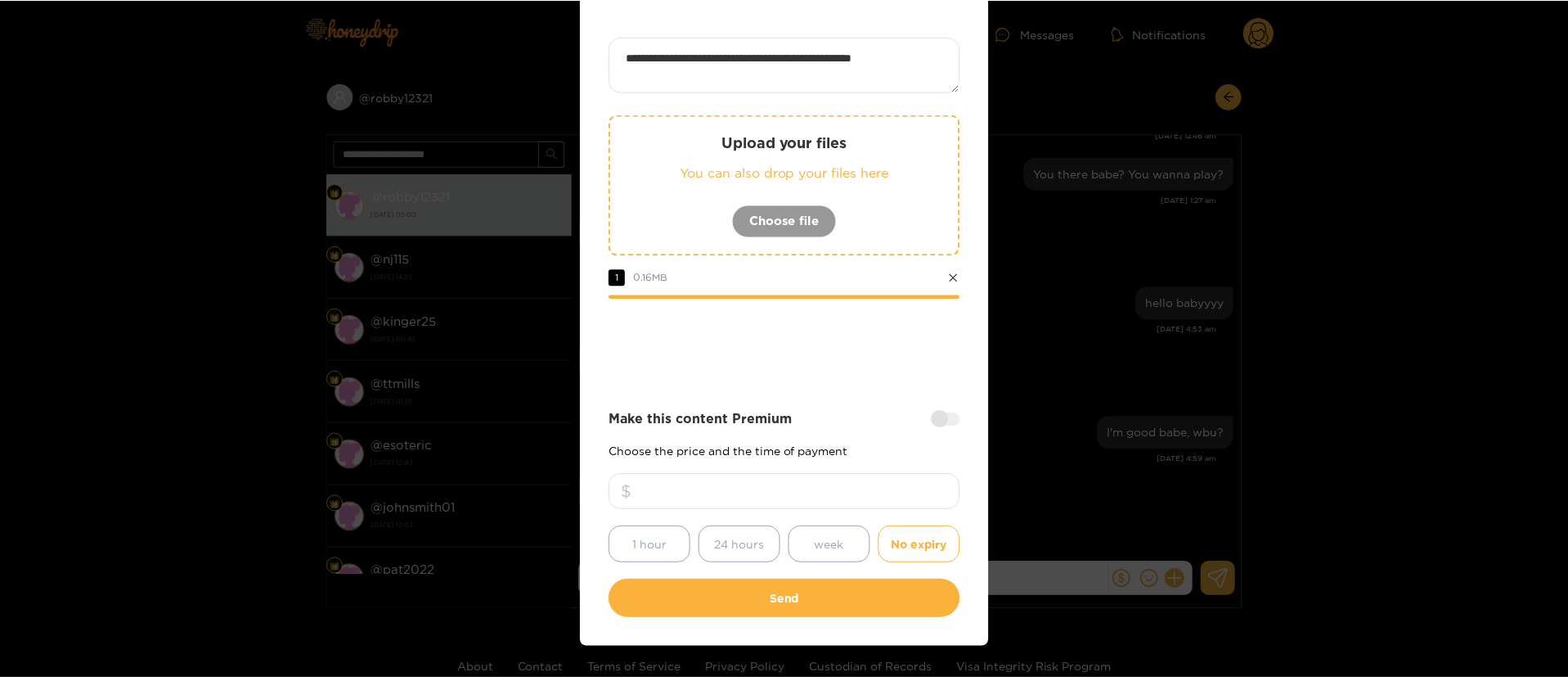
scroll to position [121, 0]
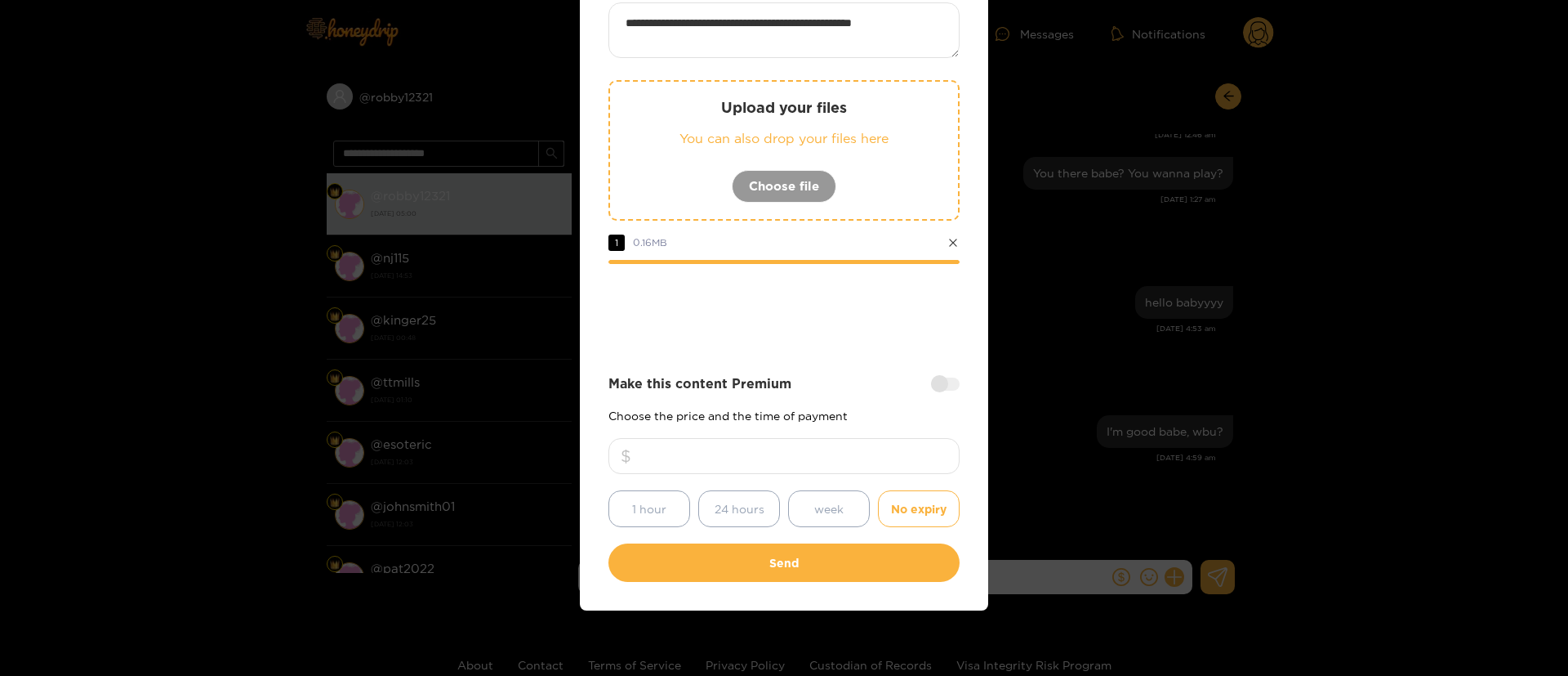
click at [827, 310] on div at bounding box center [784, 309] width 351 height 65
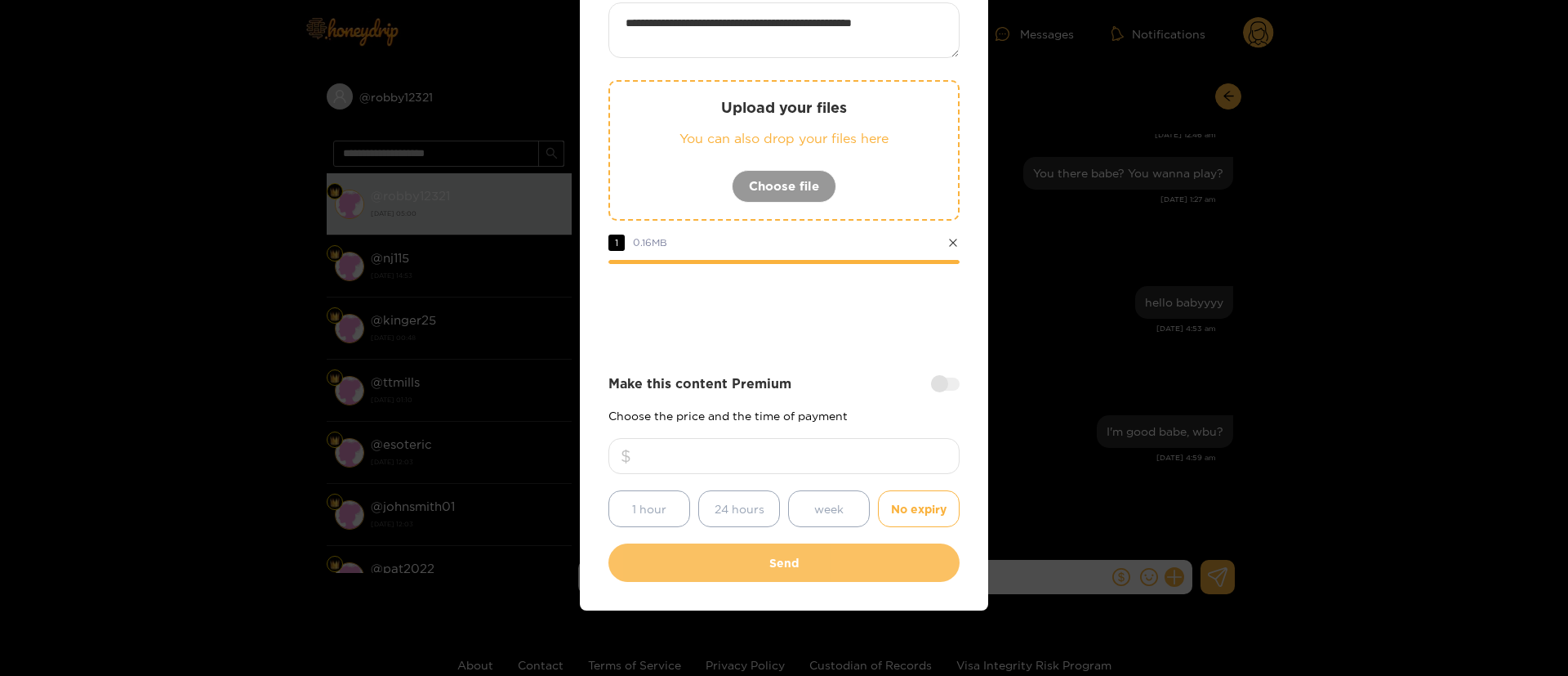
click at [797, 547] on button "Send" at bounding box center [784, 562] width 351 height 38
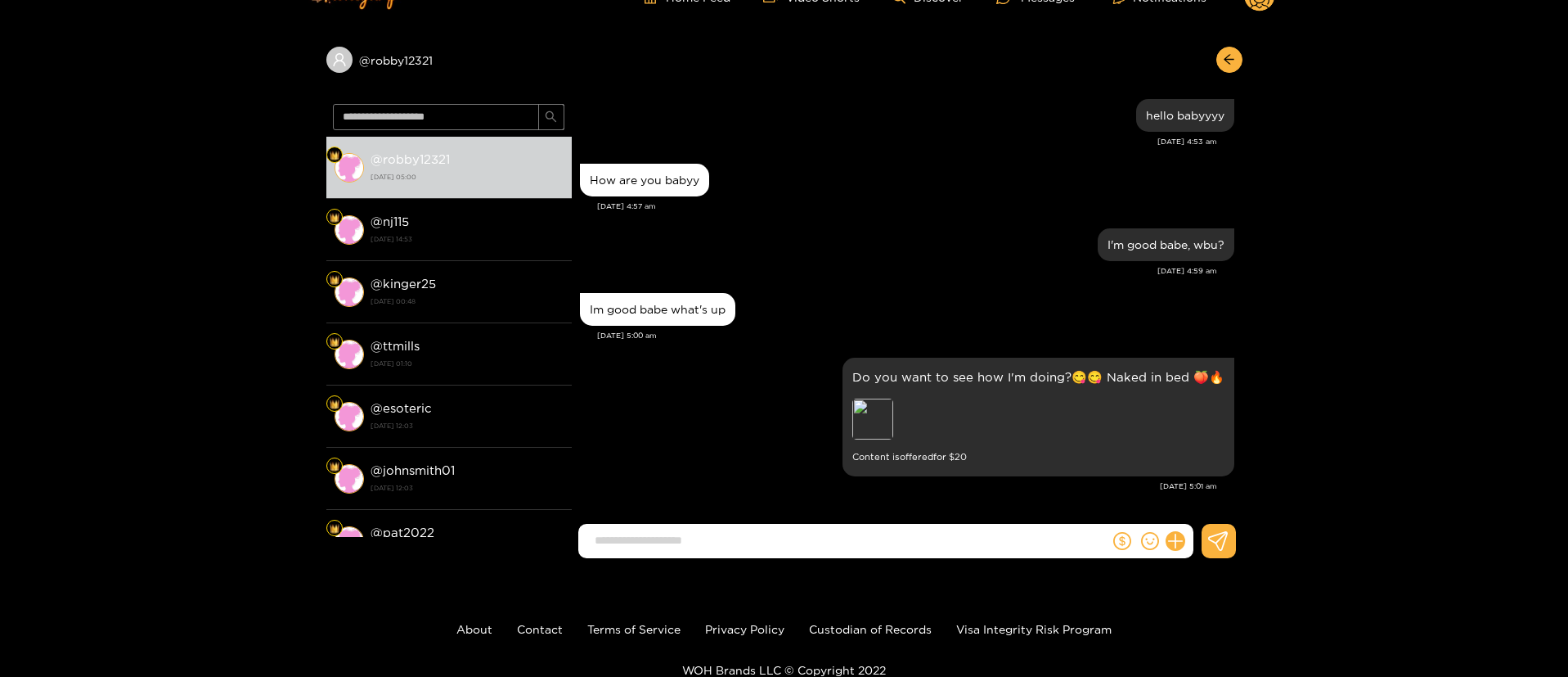
scroll to position [0, 0]
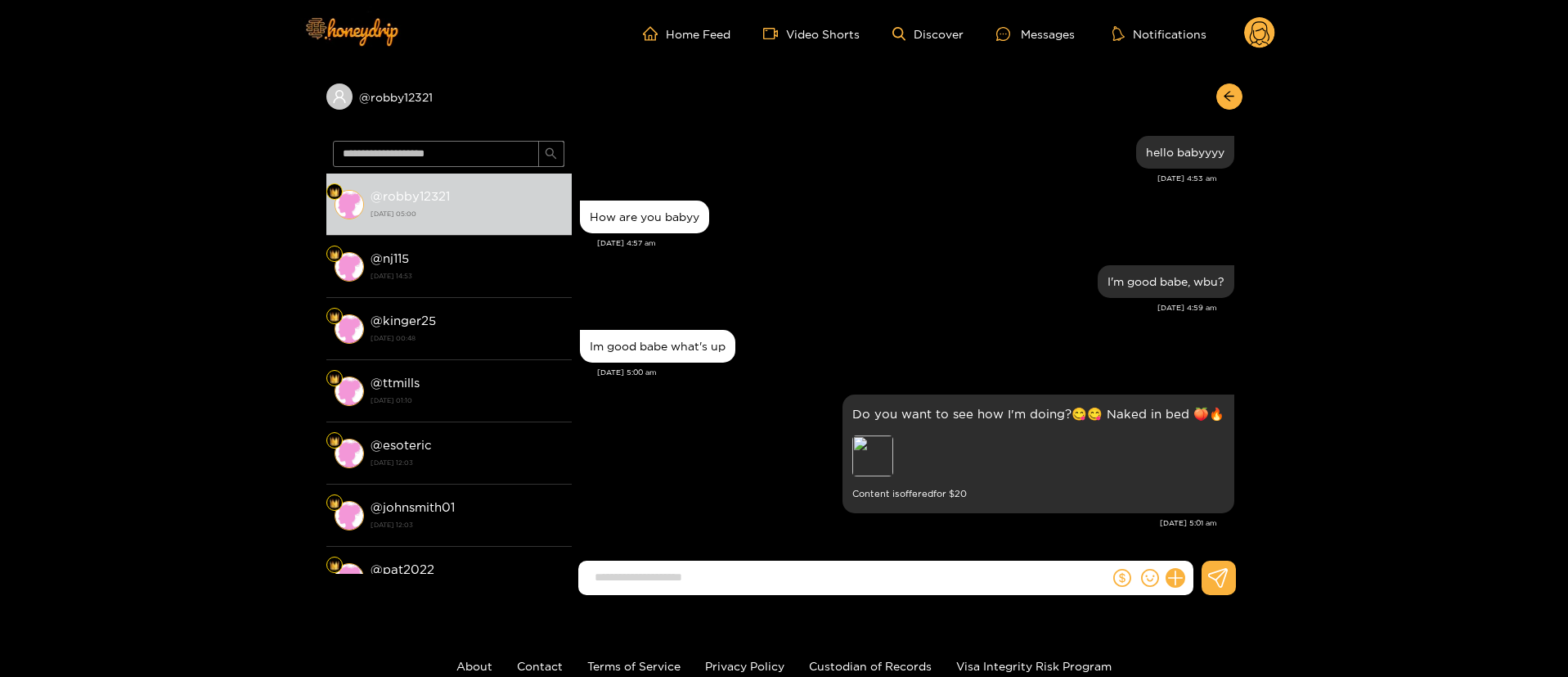
click at [1270, 30] on circle at bounding box center [1260, 33] width 31 height 31
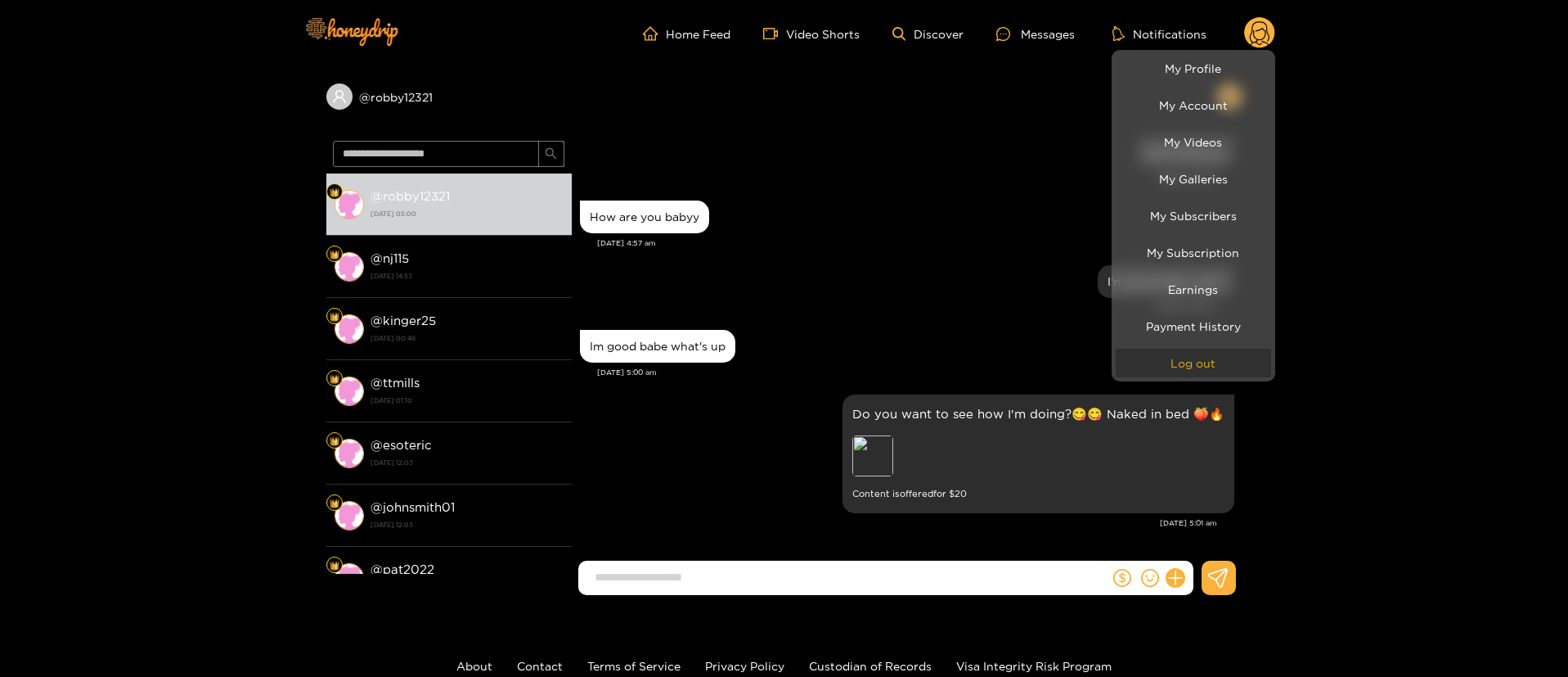
click at [1182, 354] on button "Log out" at bounding box center [1194, 362] width 156 height 29
